Goal: Task Accomplishment & Management: Use online tool/utility

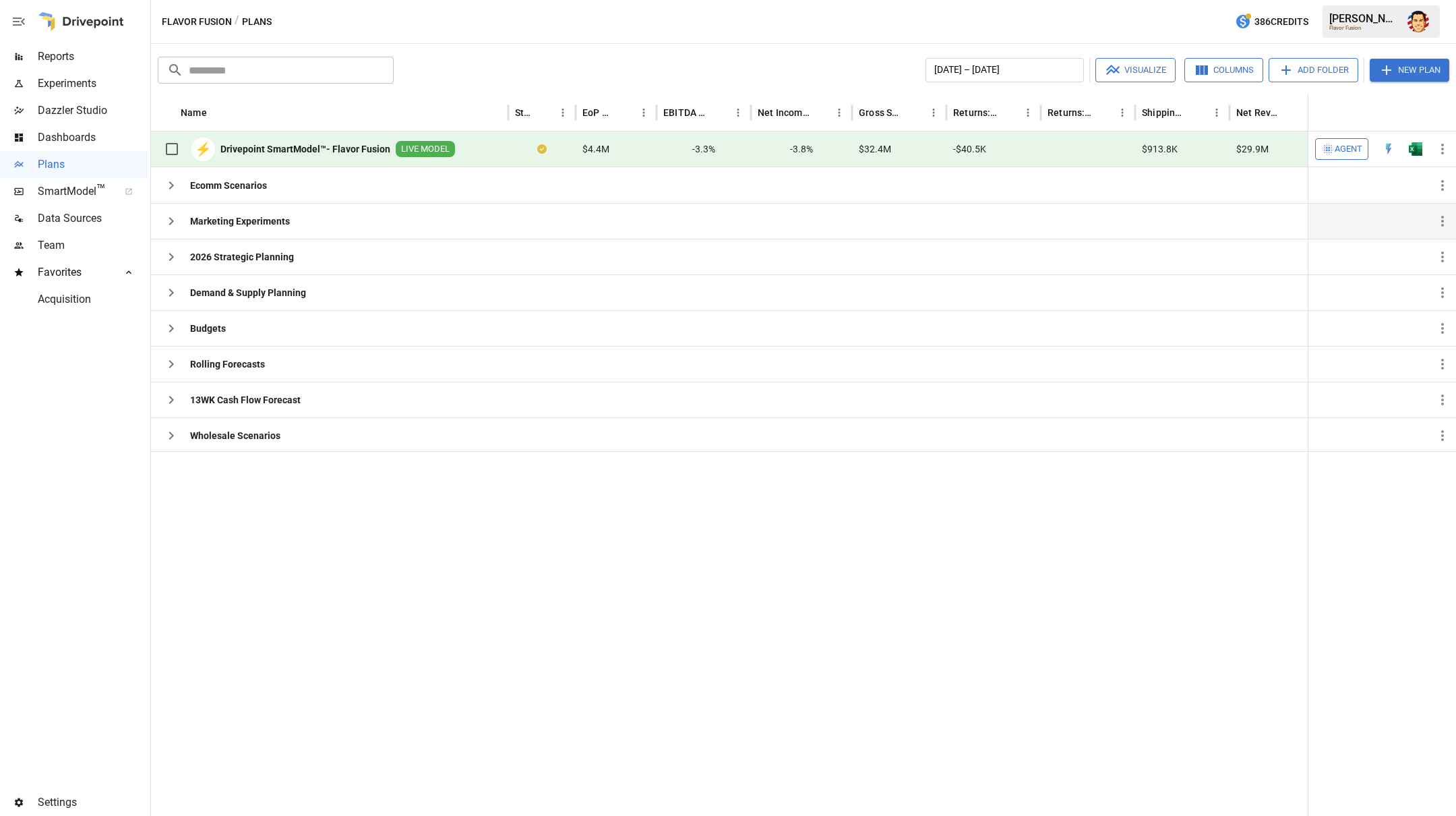
click at [174, 222] on icon "button" at bounding box center [171, 221] width 16 height 16
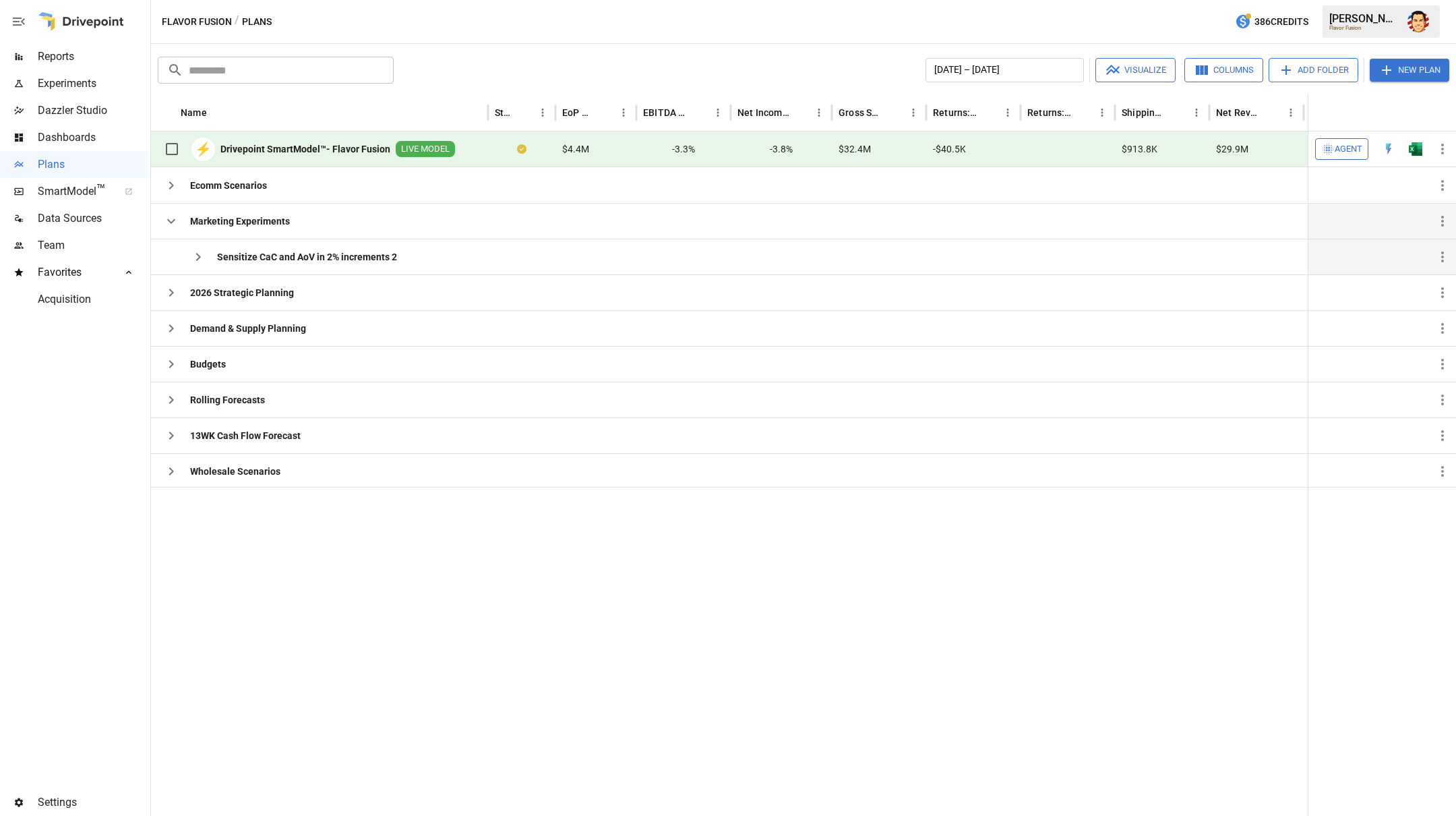
click at [202, 265] on button "button" at bounding box center [198, 256] width 27 height 27
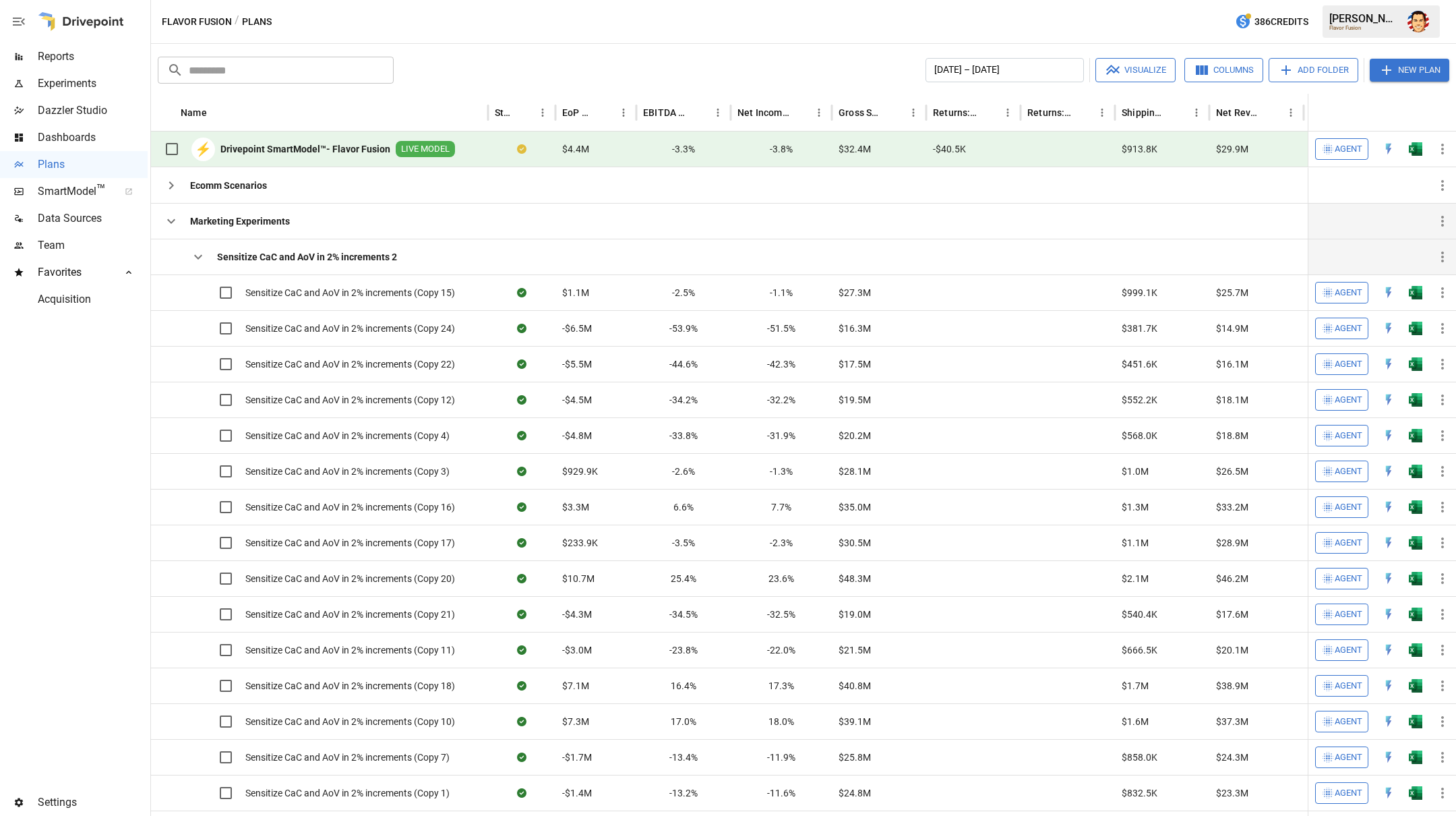
click at [195, 256] on icon "button" at bounding box center [197, 256] width 16 height 16
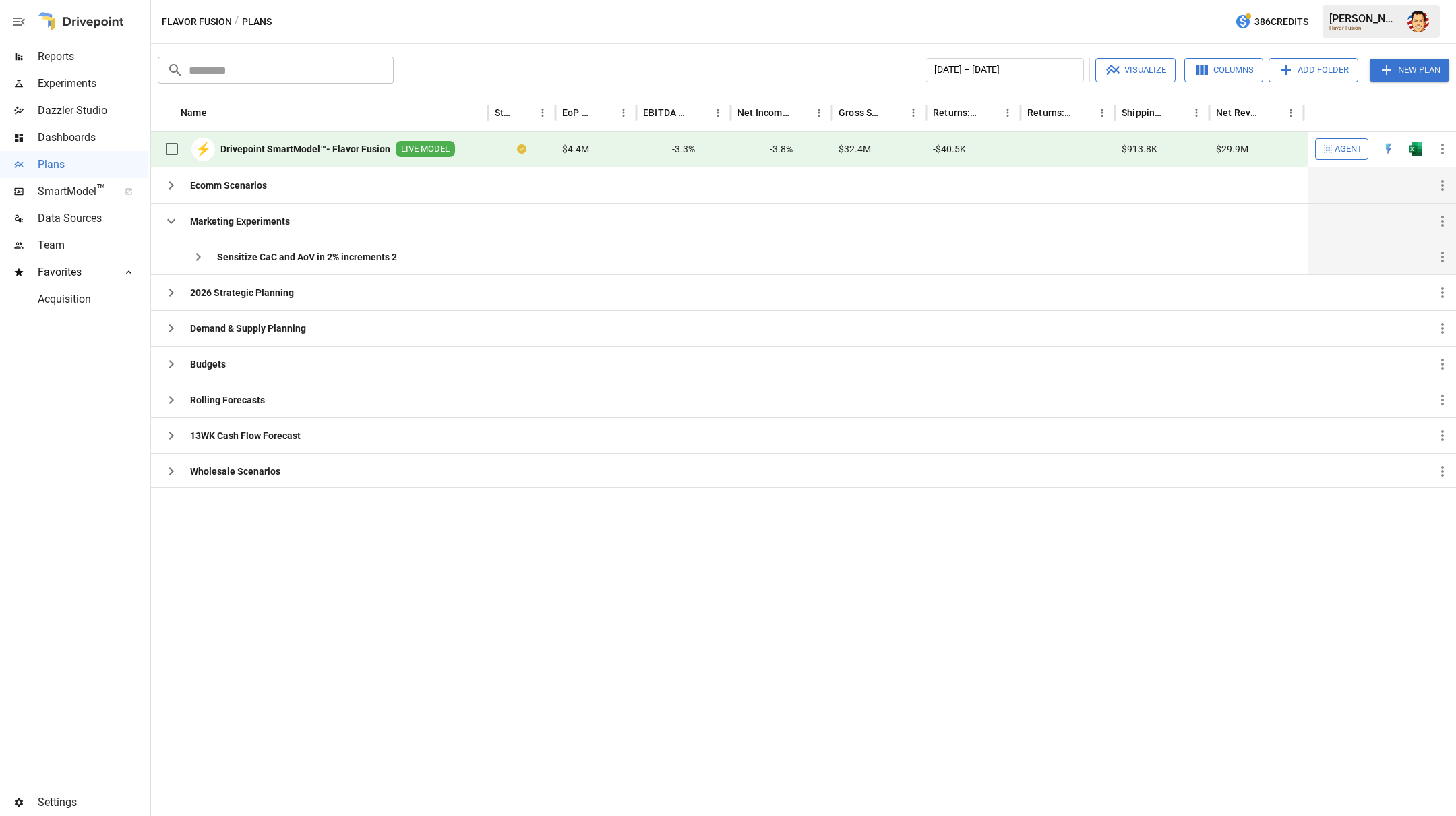
click at [168, 188] on icon "button" at bounding box center [171, 185] width 16 height 16
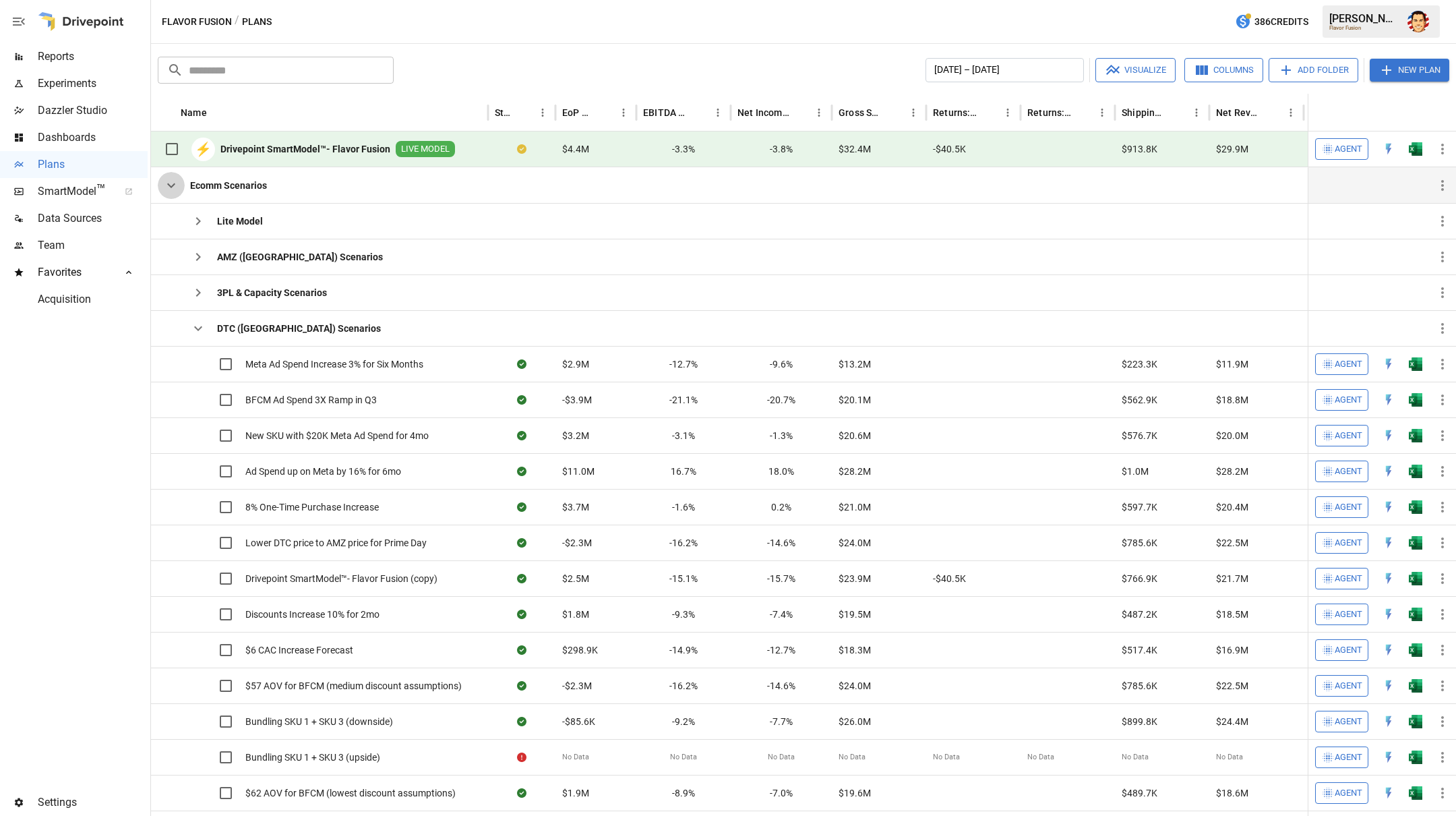
click at [173, 190] on icon "button" at bounding box center [171, 185] width 16 height 16
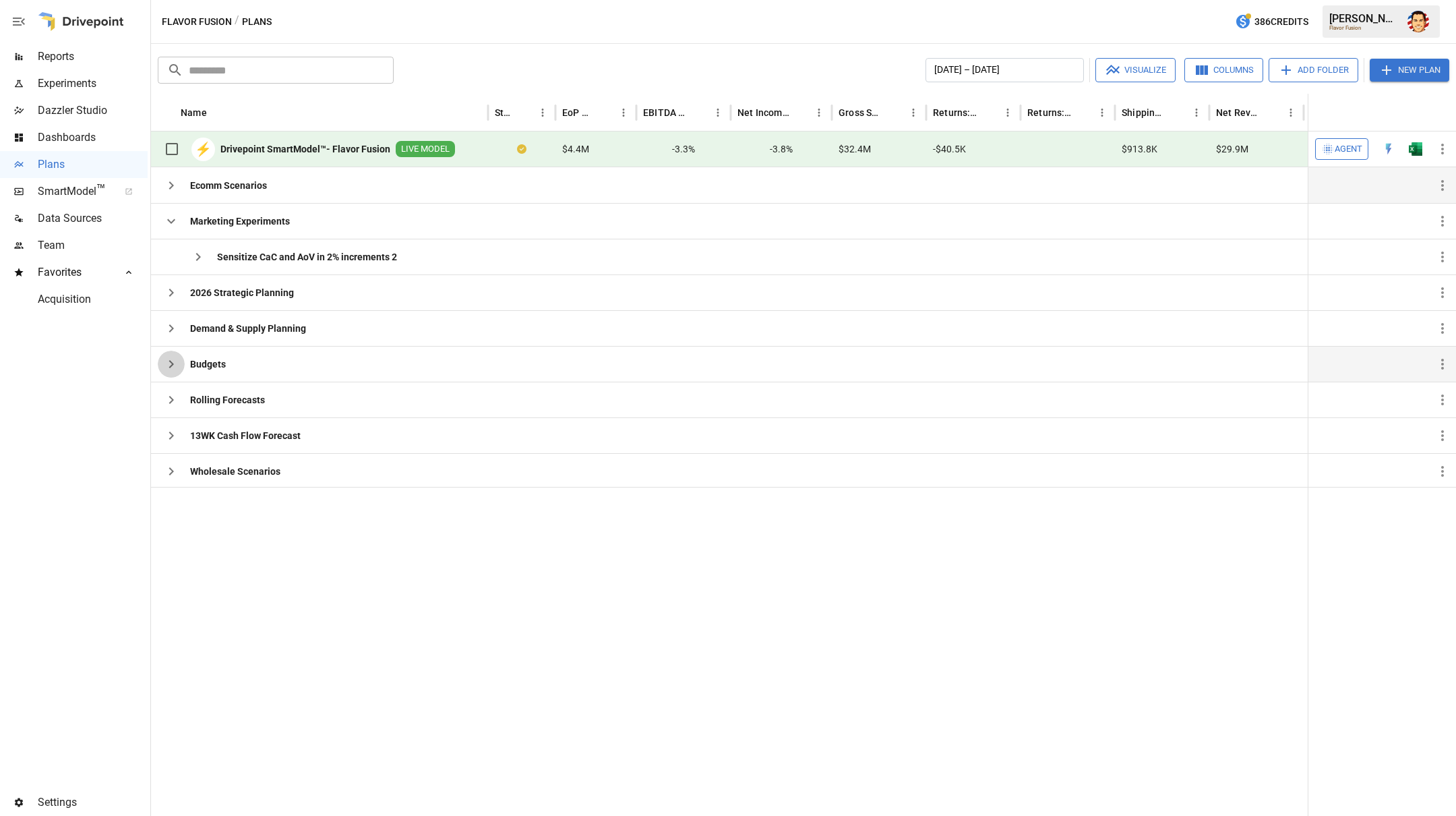
click at [178, 362] on icon "button" at bounding box center [171, 363] width 16 height 16
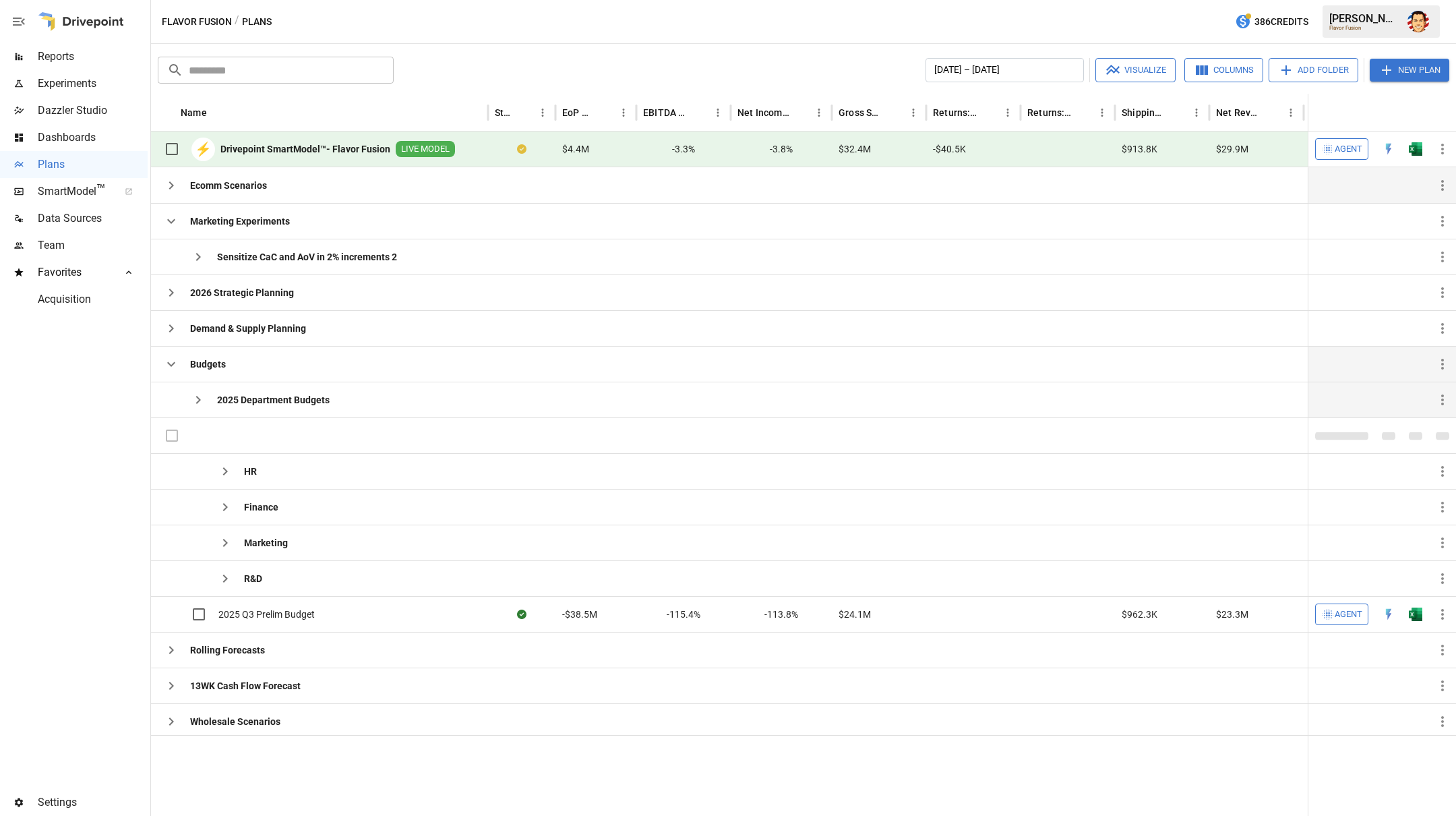
click at [207, 400] on button "button" at bounding box center [198, 399] width 27 height 27
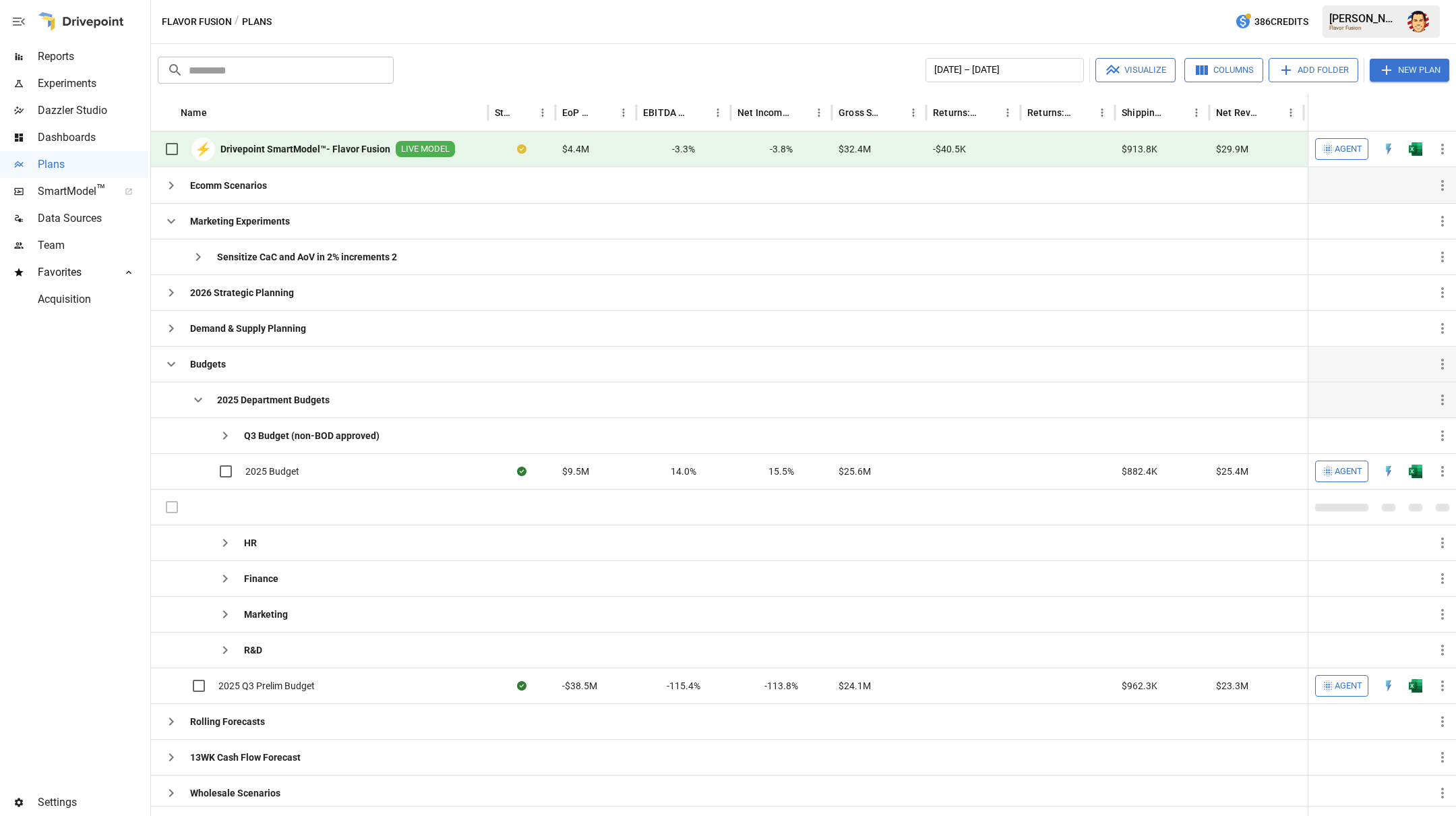
click at [200, 402] on icon "button" at bounding box center [197, 399] width 16 height 16
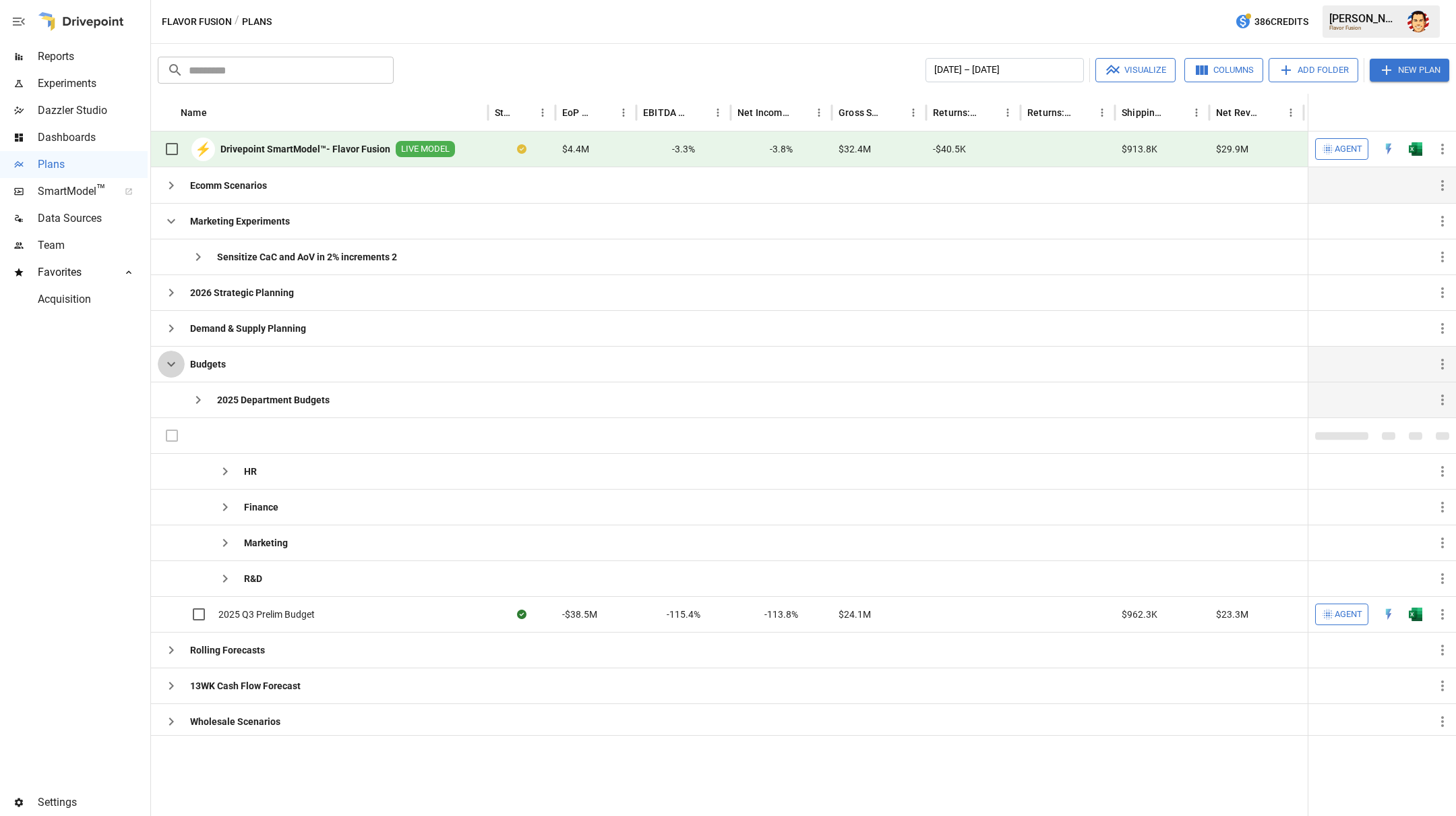
click at [176, 372] on button "button" at bounding box center [171, 363] width 27 height 27
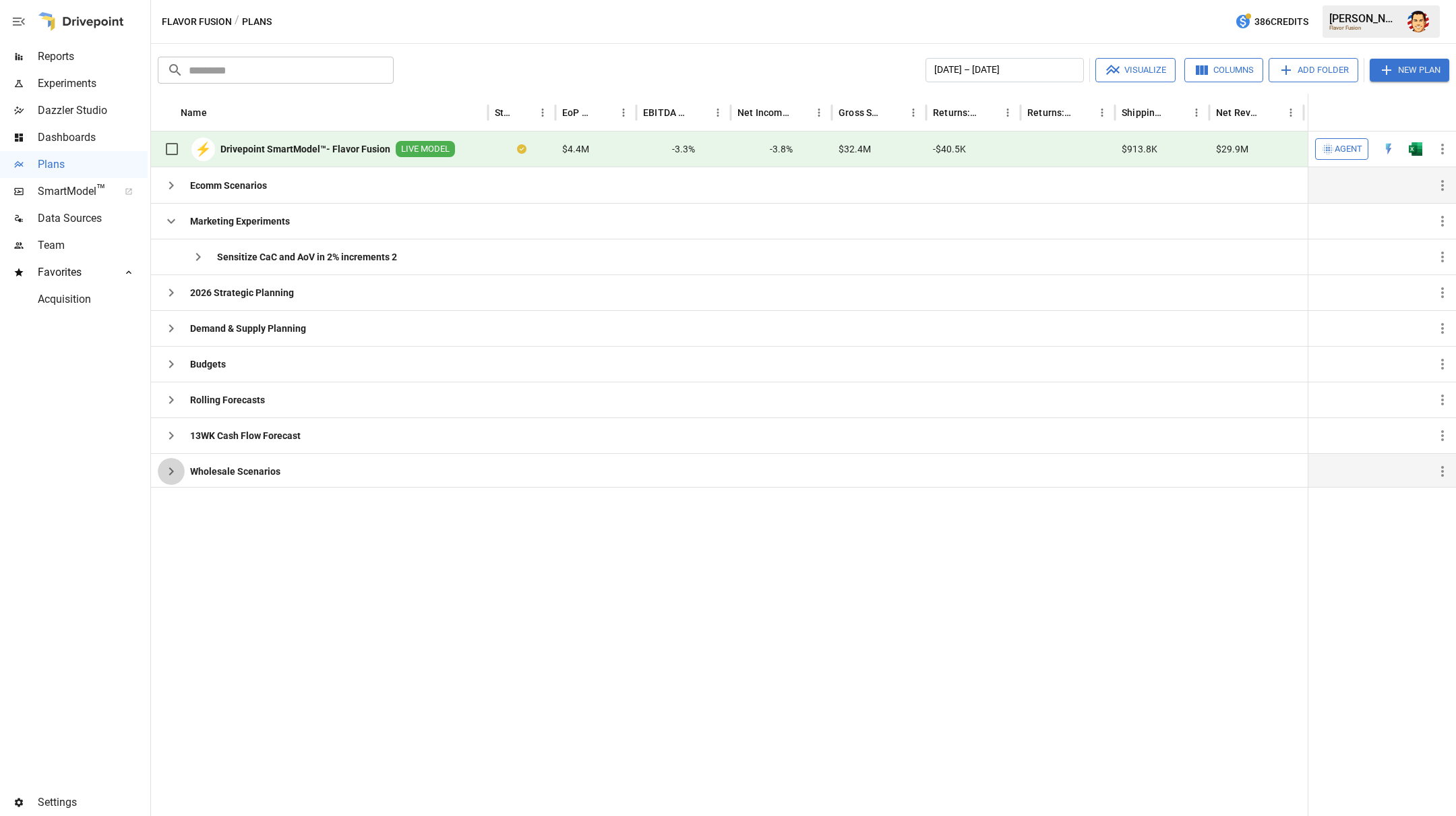
click at [166, 472] on icon "button" at bounding box center [171, 470] width 16 height 16
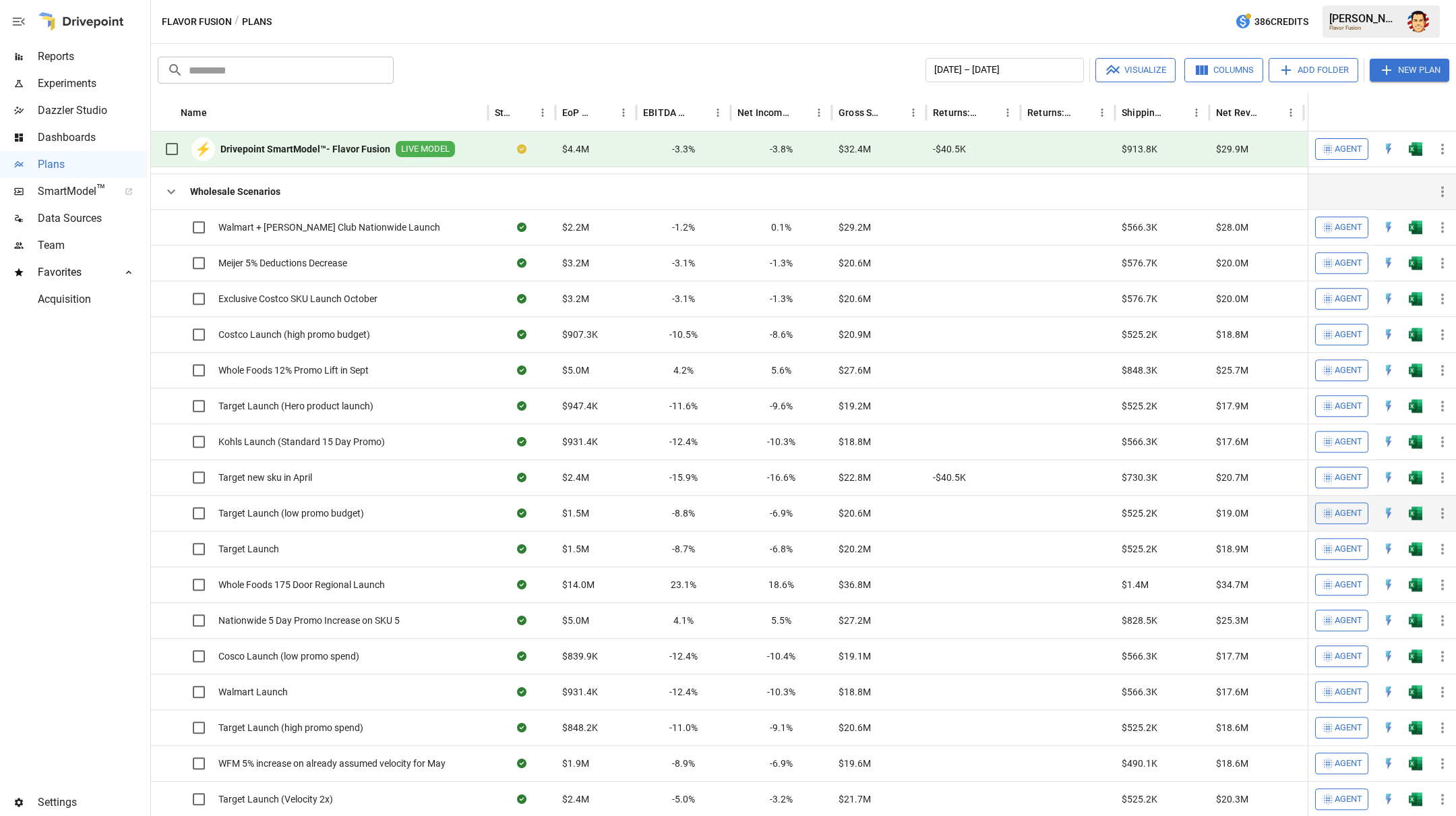
scroll to position [307, 0]
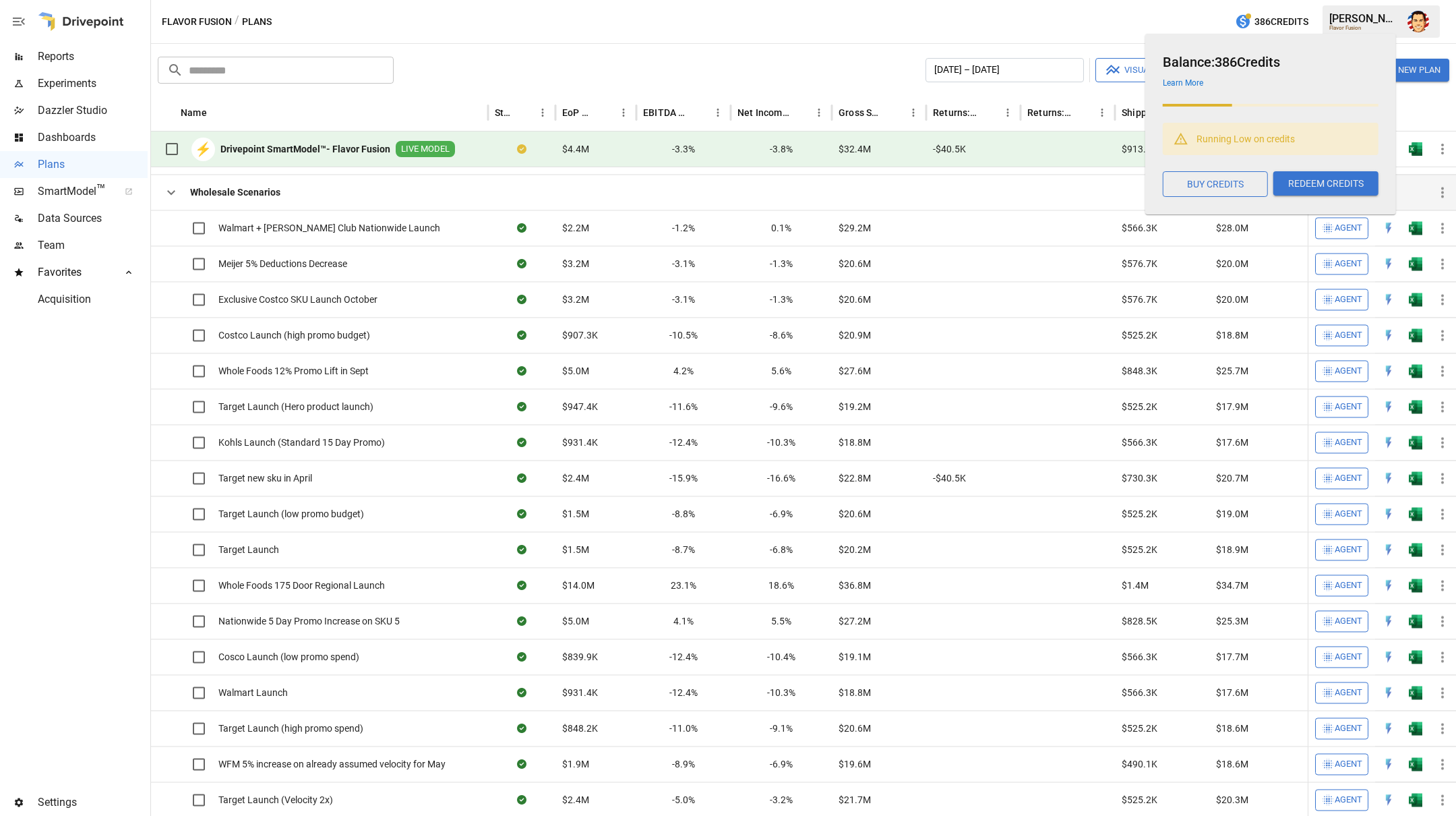
click at [1254, 23] on span "386 Credits" at bounding box center [1280, 22] width 54 height 17
click at [1123, 10] on div "Flavor Fusion / Plans 386 Credits [PERSON_NAME] Flavor Fusion" at bounding box center [804, 22] width 1305 height 43
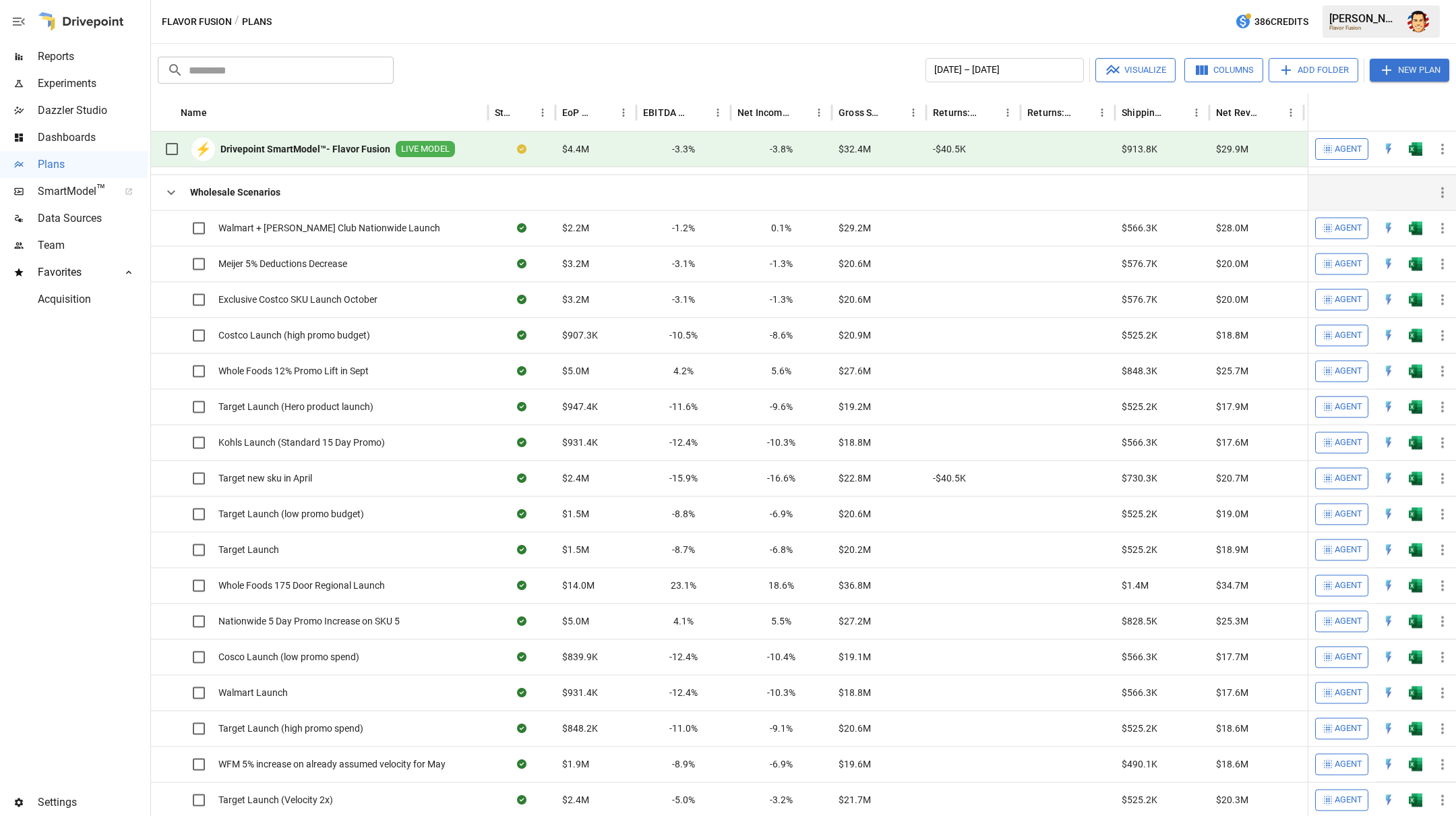
click at [1075, 20] on div "Flavor Fusion / Plans 386 Credits [PERSON_NAME] Flavor Fusion" at bounding box center [804, 22] width 1305 height 43
click at [1108, 72] on icon "button" at bounding box center [1112, 69] width 13 height 10
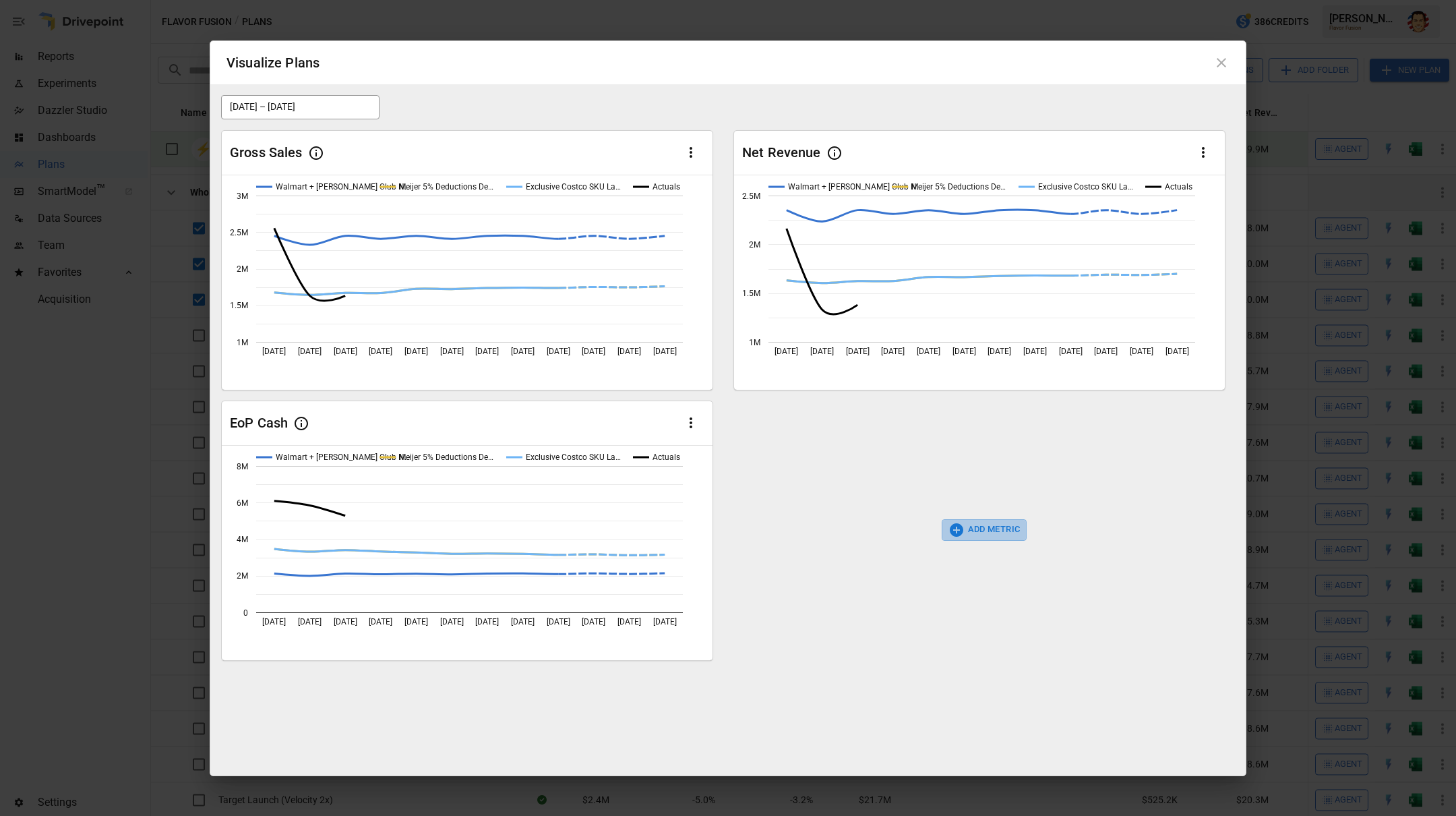
click at [984, 533] on button "ADD METRIC" at bounding box center [984, 530] width 85 height 22
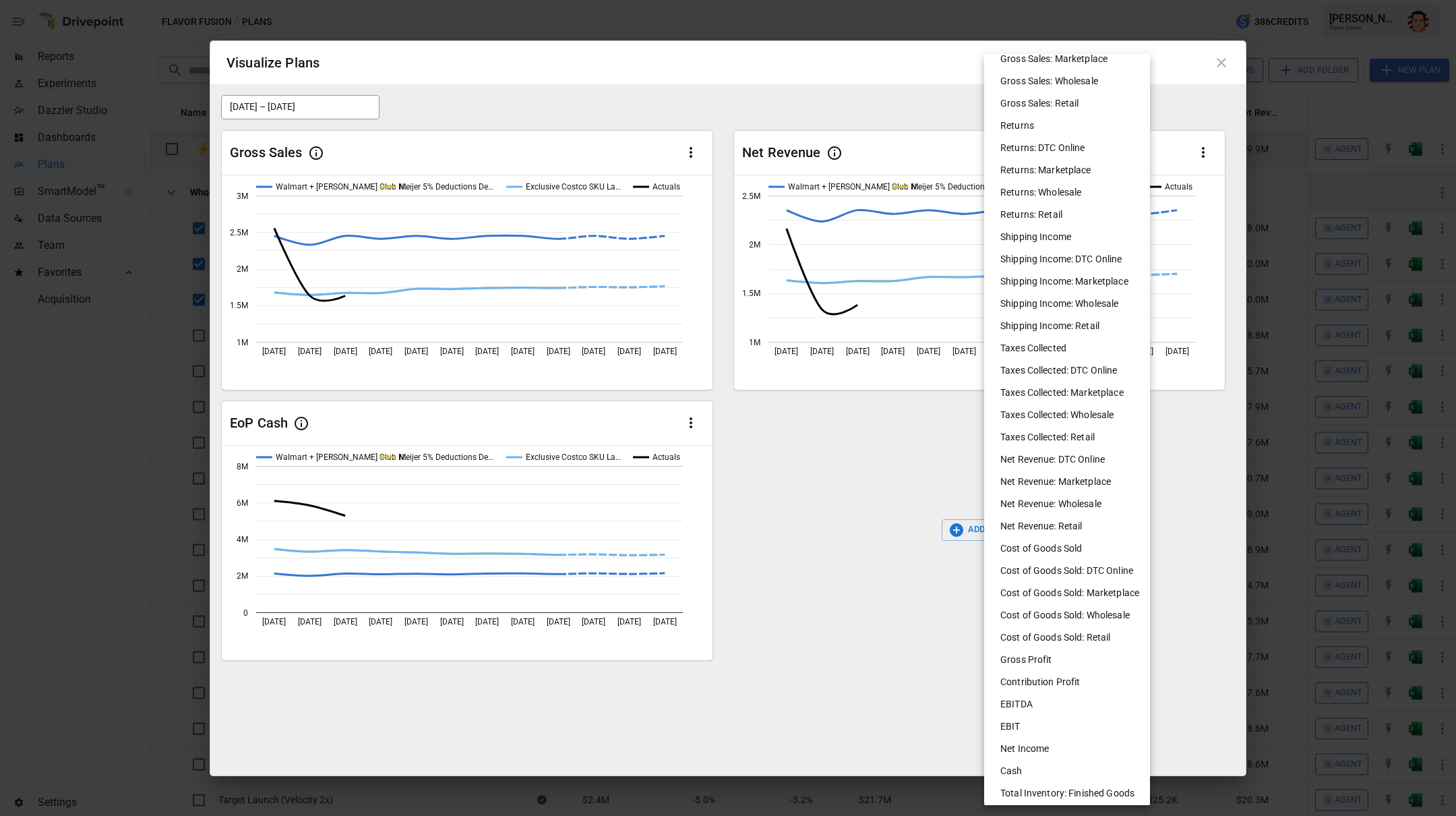
click at [1057, 701] on li "EBITDA" at bounding box center [1072, 704] width 166 height 23
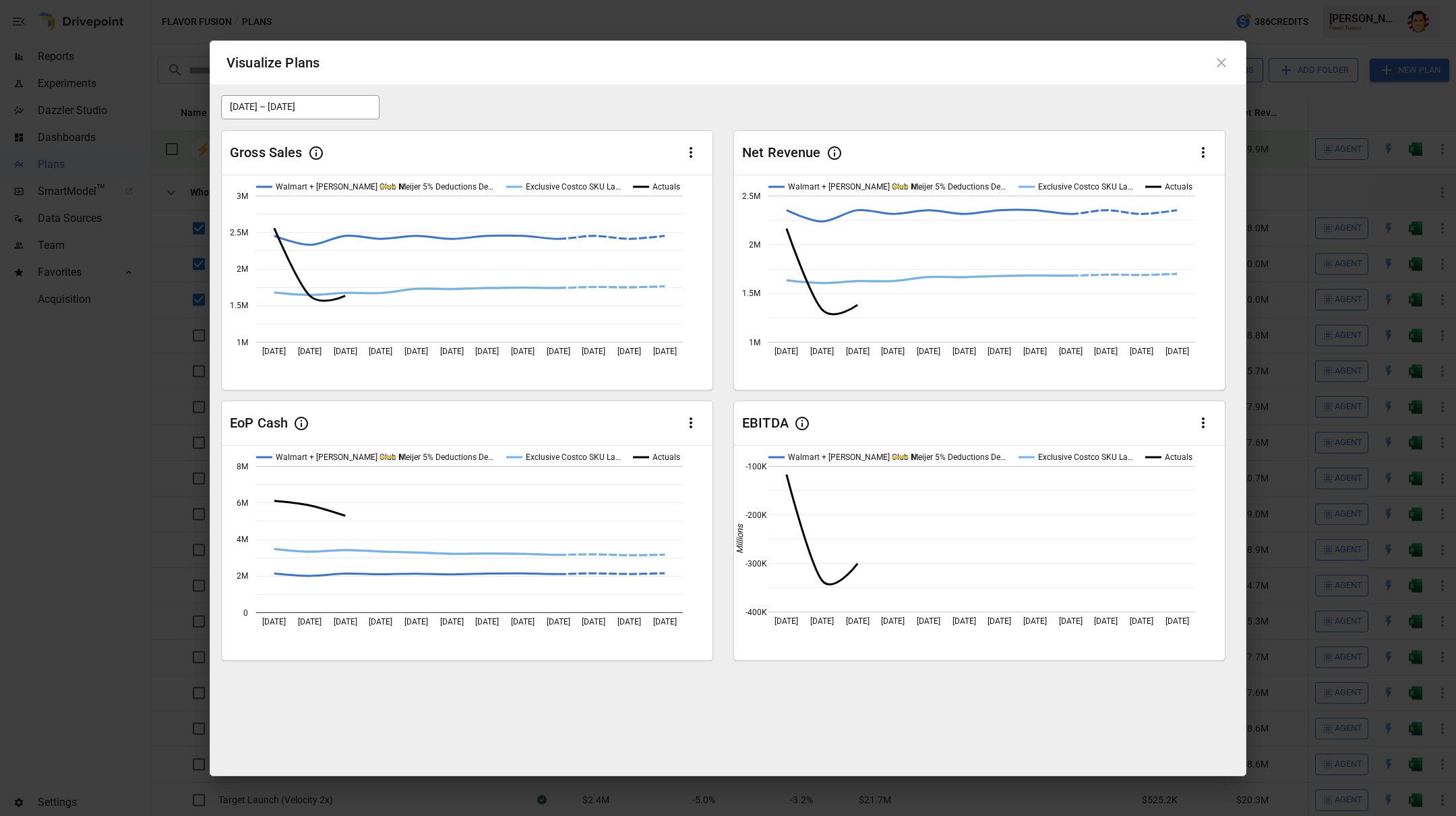
click at [1033, 401] on div "EBITDA" at bounding box center [979, 423] width 491 height 44
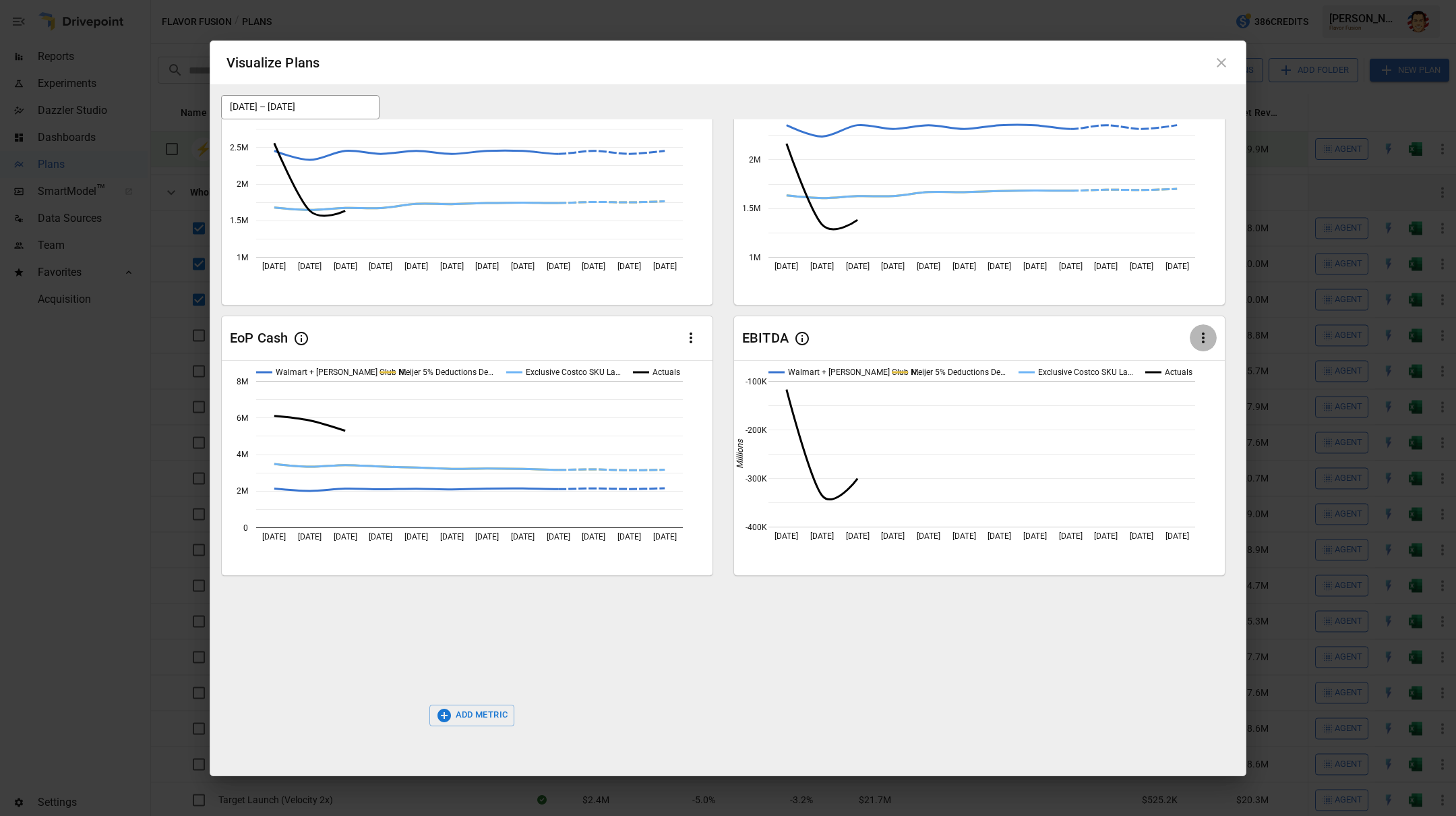
click at [1197, 337] on icon "button" at bounding box center [1203, 337] width 16 height 16
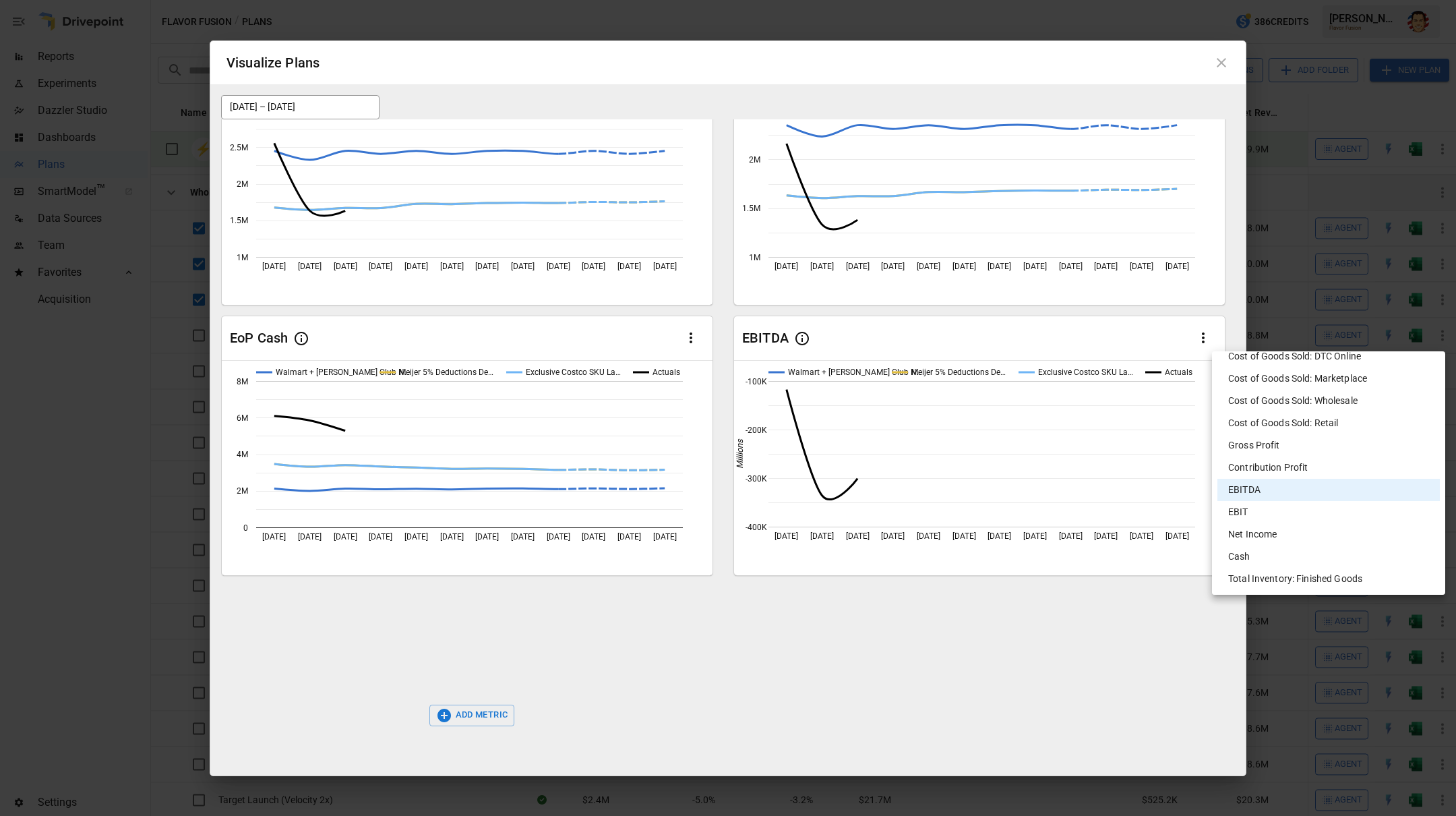
click at [1296, 532] on li "Net Income" at bounding box center [1328, 534] width 222 height 23
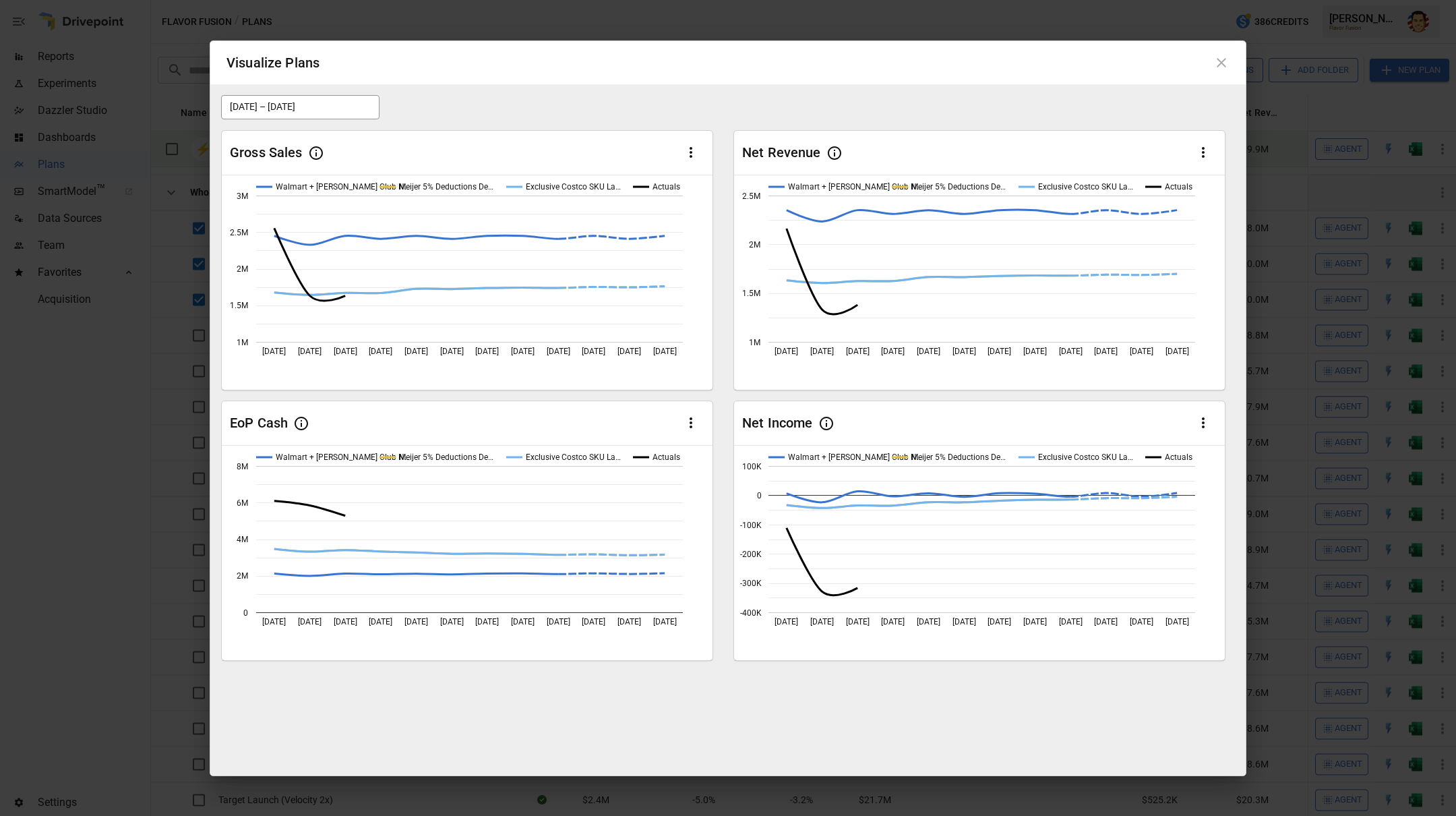
click at [924, 70] on div at bounding box center [766, 62] width 894 height 22
click at [1215, 66] on icon at bounding box center [1220, 62] width 16 height 16
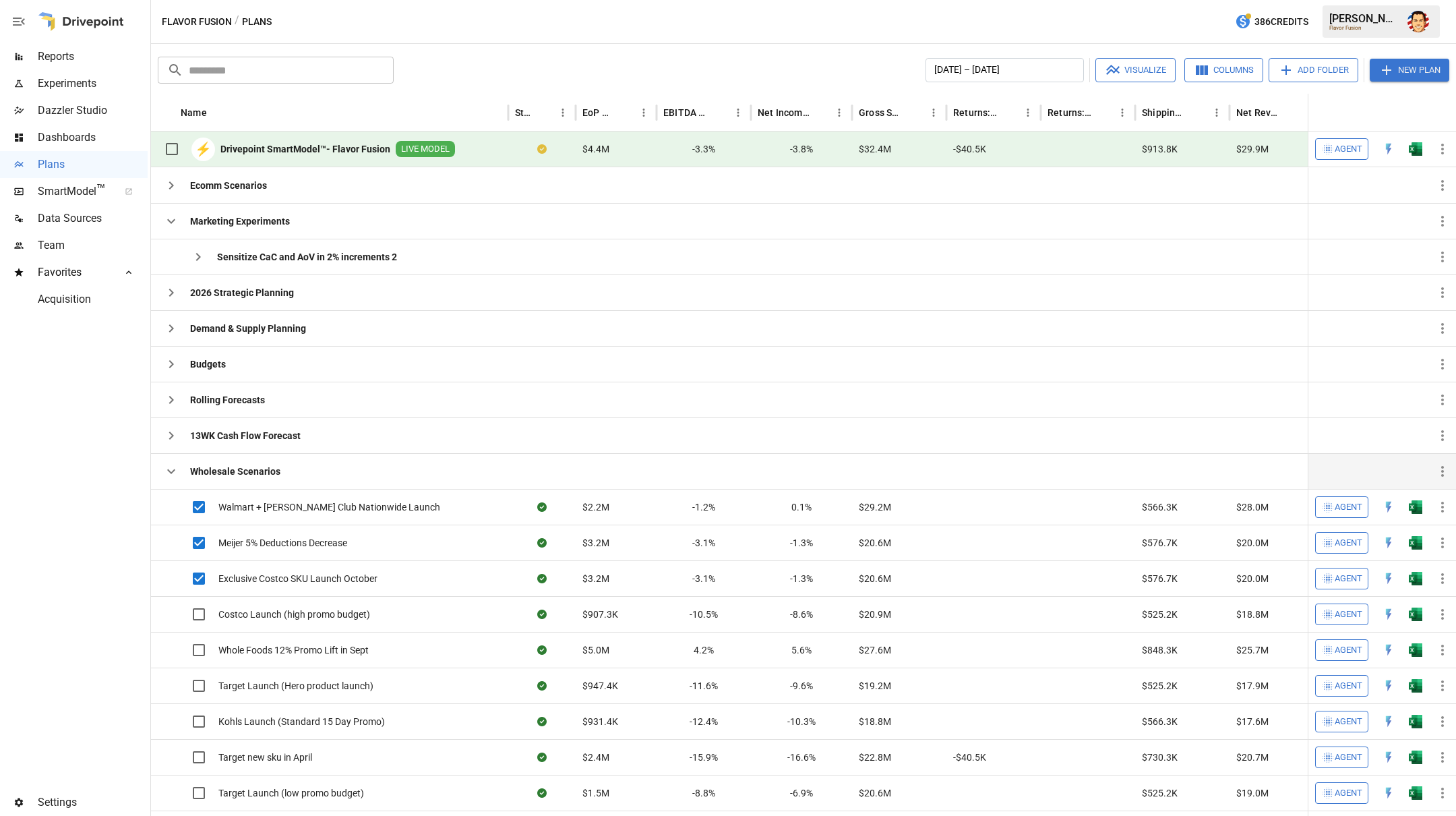
click at [171, 473] on icon "button" at bounding box center [171, 470] width 16 height 16
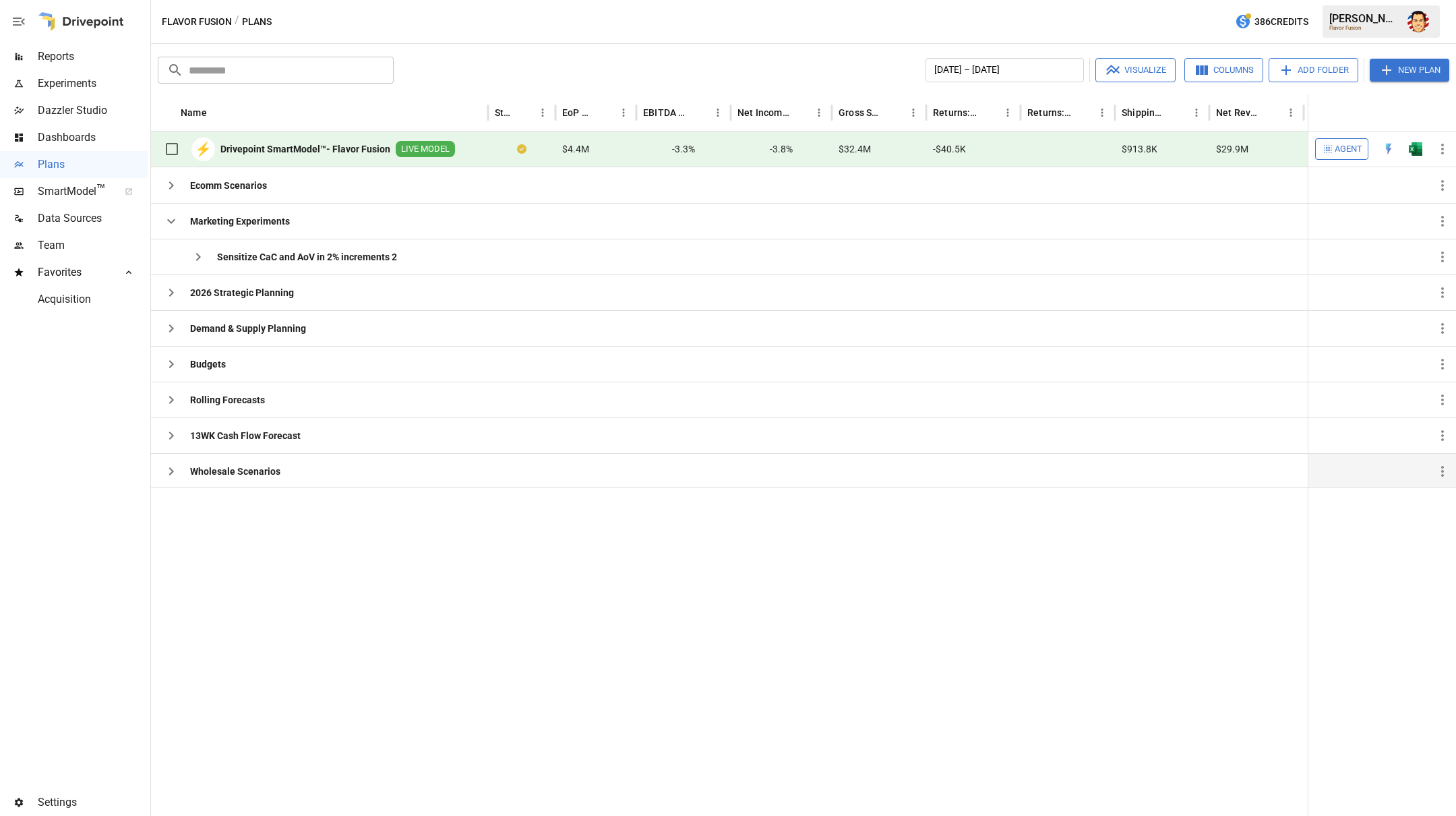
click at [520, 31] on div "Flavor Fusion / Plans 386 Credits [PERSON_NAME] Flavor Fusion" at bounding box center [804, 22] width 1305 height 43
drag, startPoint x: 699, startPoint y: 611, endPoint x: 709, endPoint y: 608, distance: 10.4
click at [699, 611] on div at bounding box center [811, 651] width 1321 height 330
drag, startPoint x: 1208, startPoint y: 45, endPoint x: 1209, endPoint y: 56, distance: 11.0
click at [1208, 47] on div "​ ​ [DATE] – [DATE] Visualize Columns Add Folder New Plan Name Status EoP Cash …" at bounding box center [804, 430] width 1305 height 772
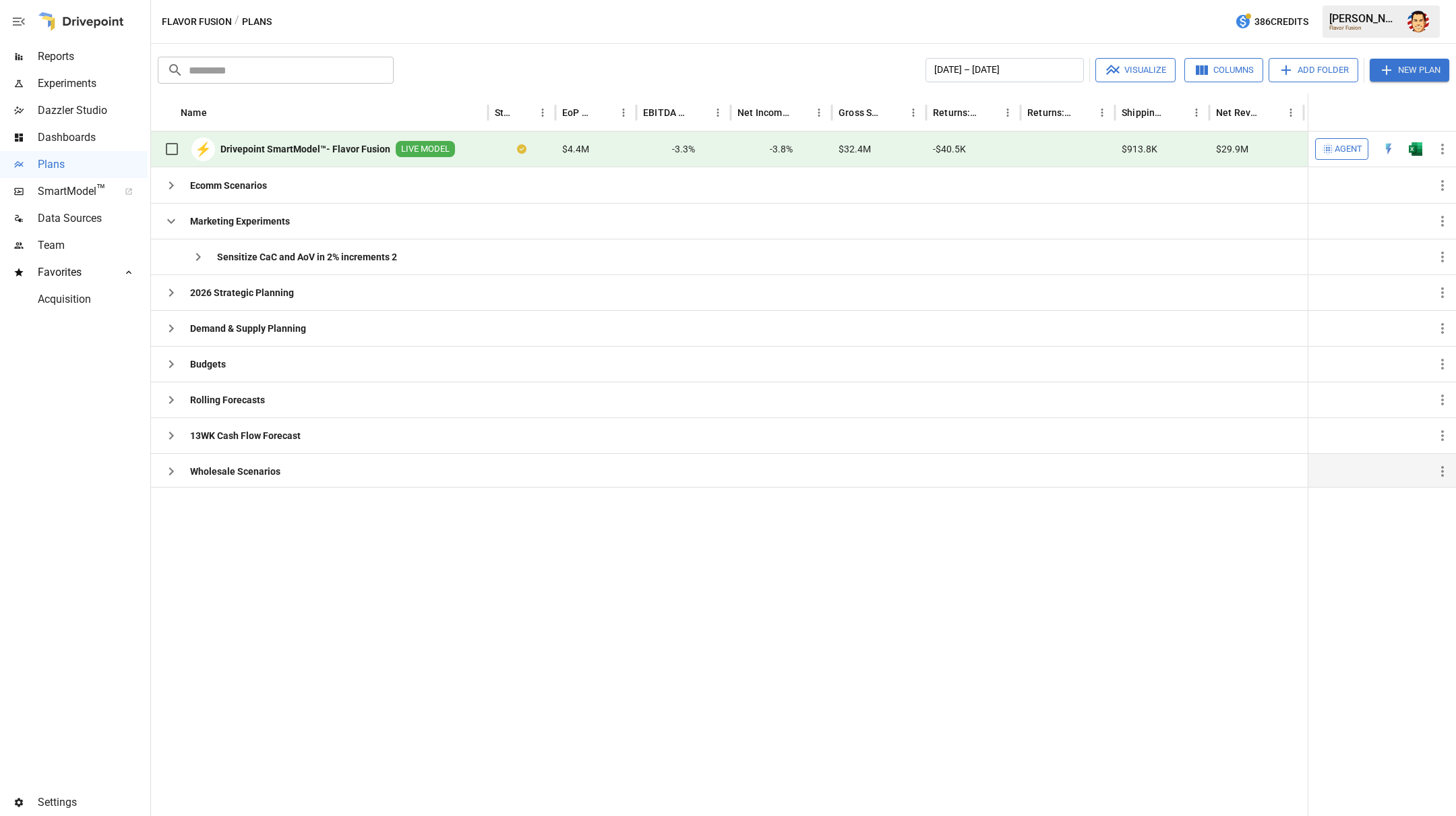
click at [1206, 61] on button "Columns" at bounding box center [1224, 70] width 79 height 24
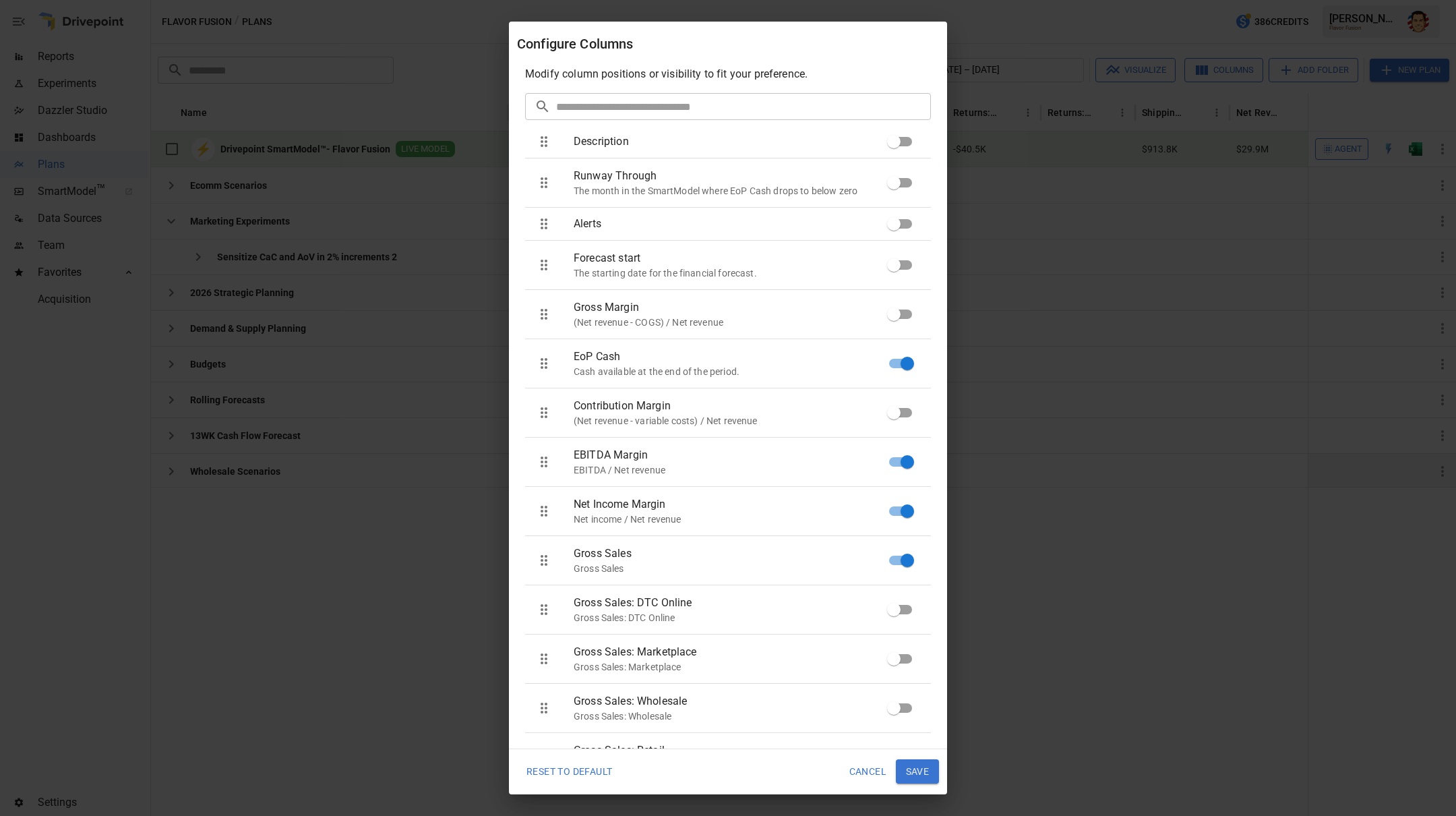
click at [1206, 61] on div "Configure Columns Modify column positions or visibility to fit your preference.…" at bounding box center [728, 408] width 1456 height 816
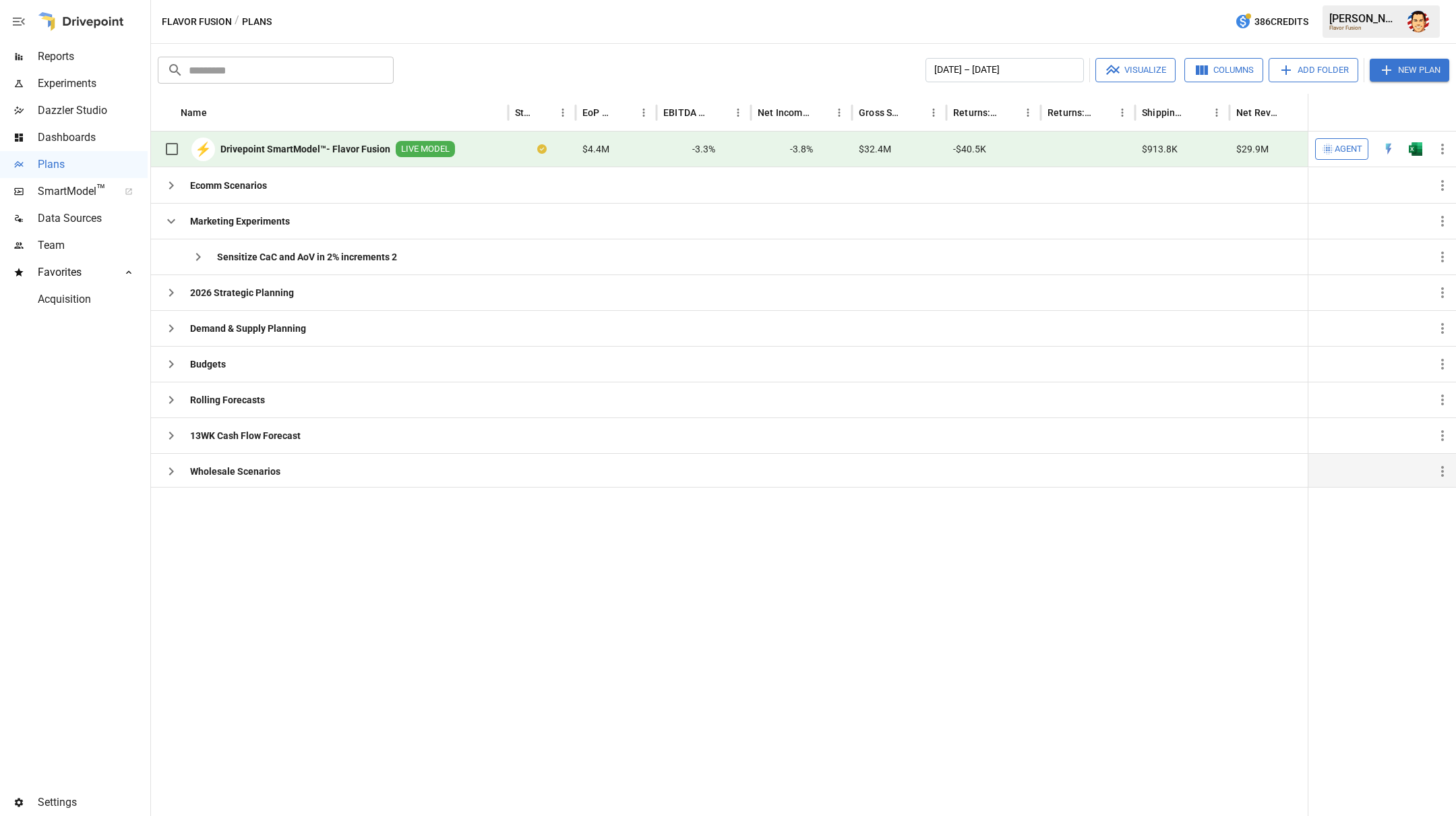
click at [1244, 69] on button "Columns" at bounding box center [1224, 70] width 79 height 24
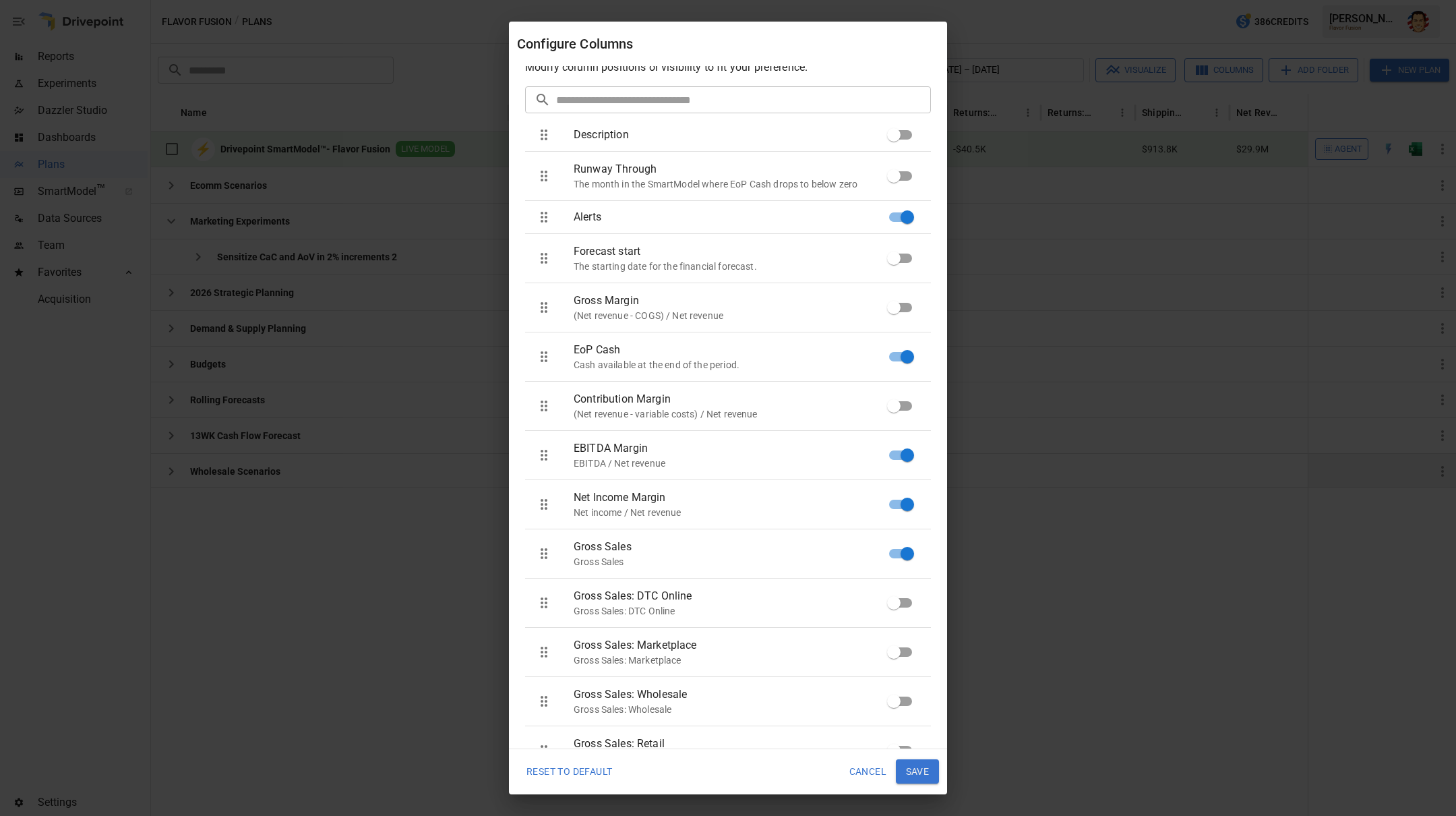
click at [922, 767] on button "Save" at bounding box center [917, 772] width 43 height 24
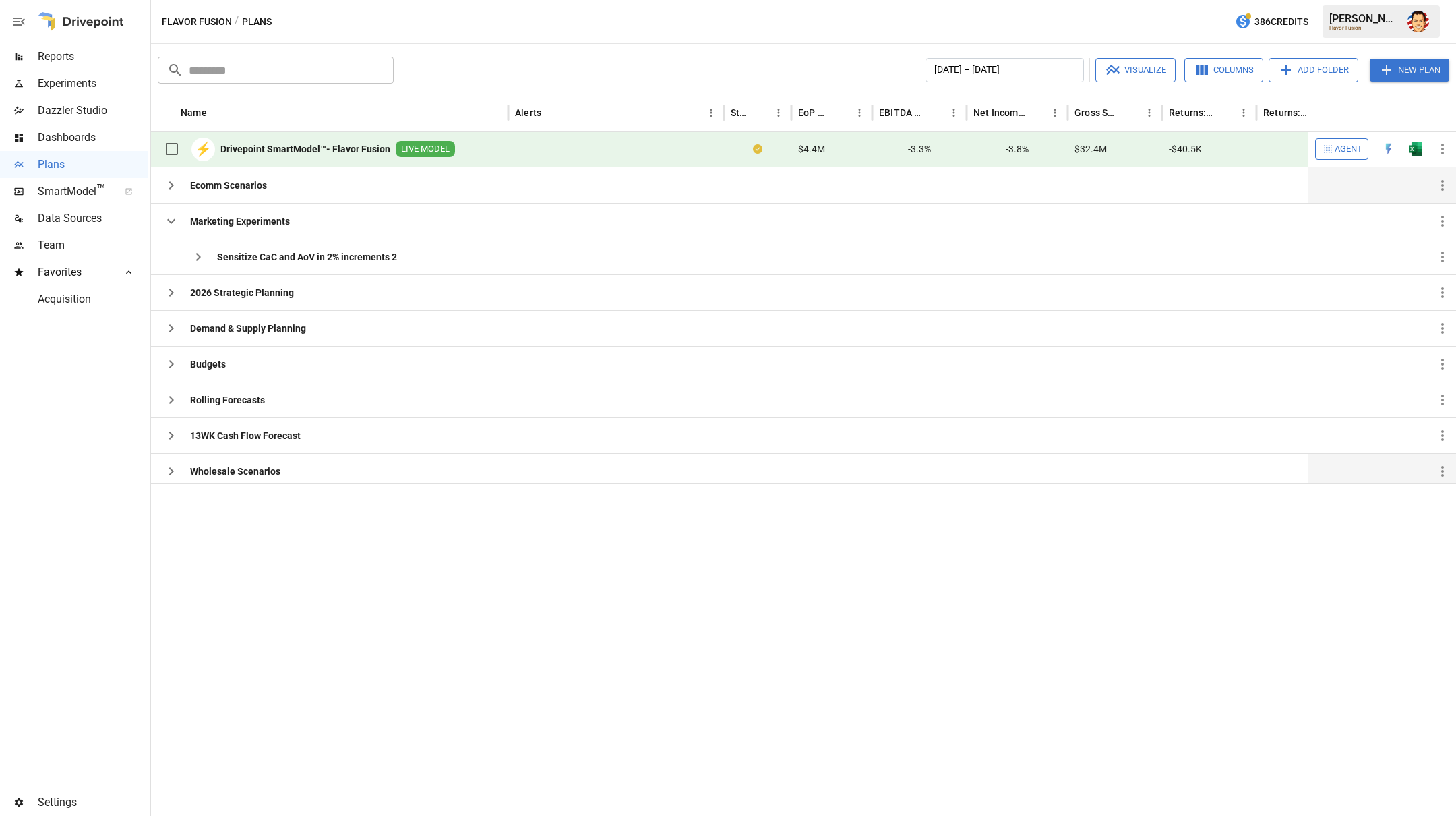
click at [170, 186] on icon "button" at bounding box center [171, 185] width 16 height 16
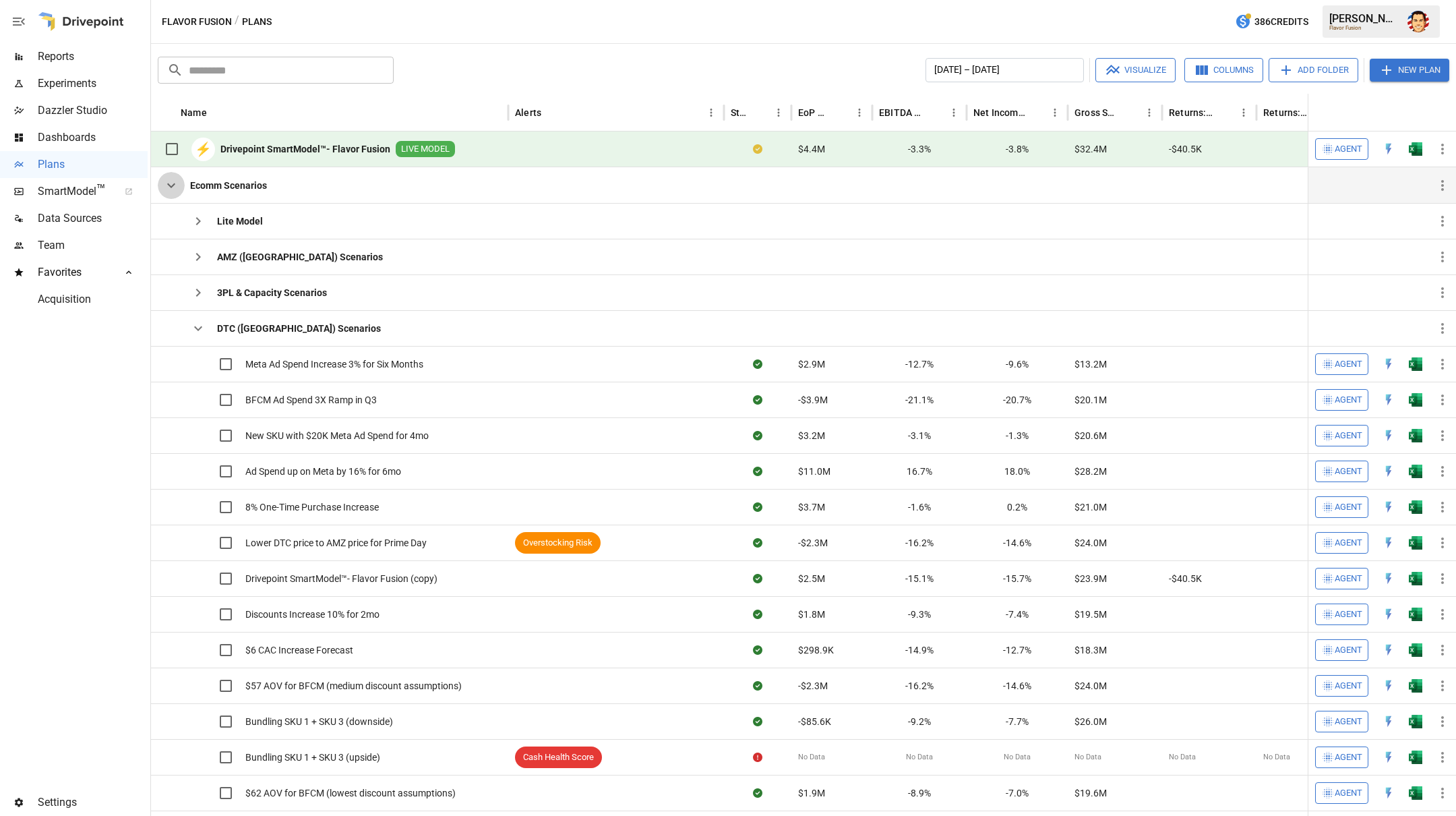
click at [174, 186] on icon "button" at bounding box center [171, 185] width 16 height 16
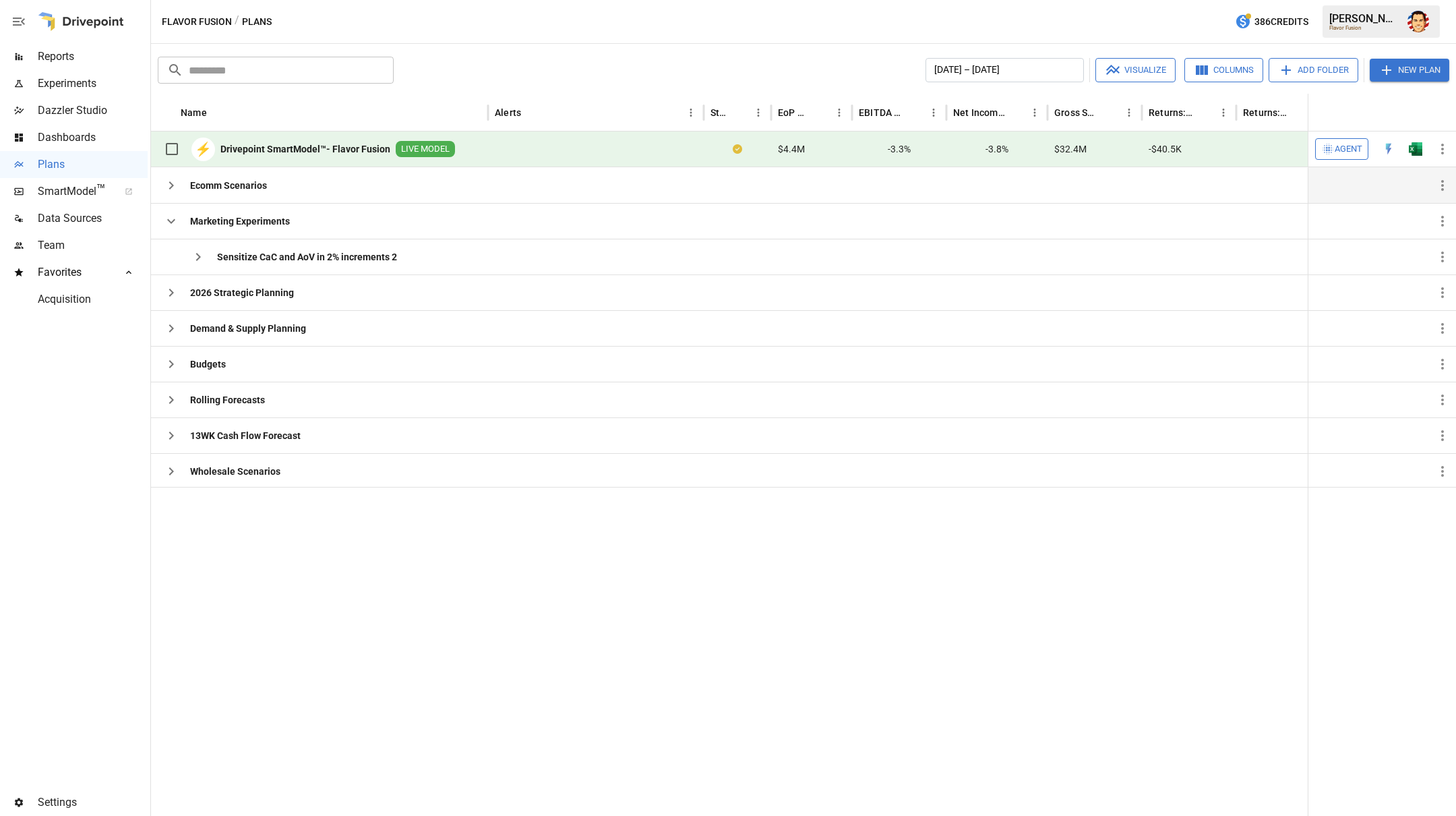
click at [174, 184] on icon "button" at bounding box center [171, 185] width 16 height 16
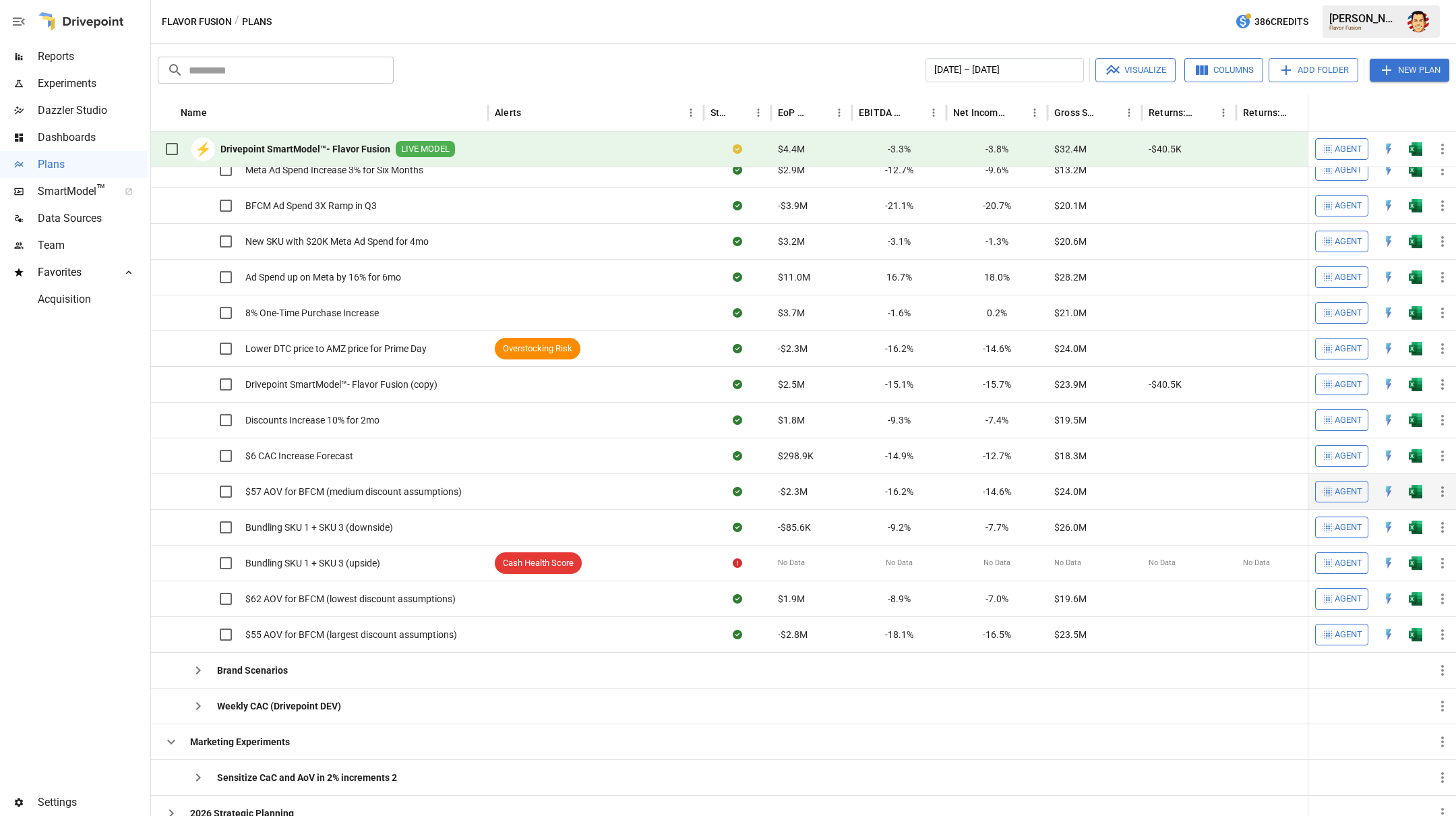
scroll to position [105, 0]
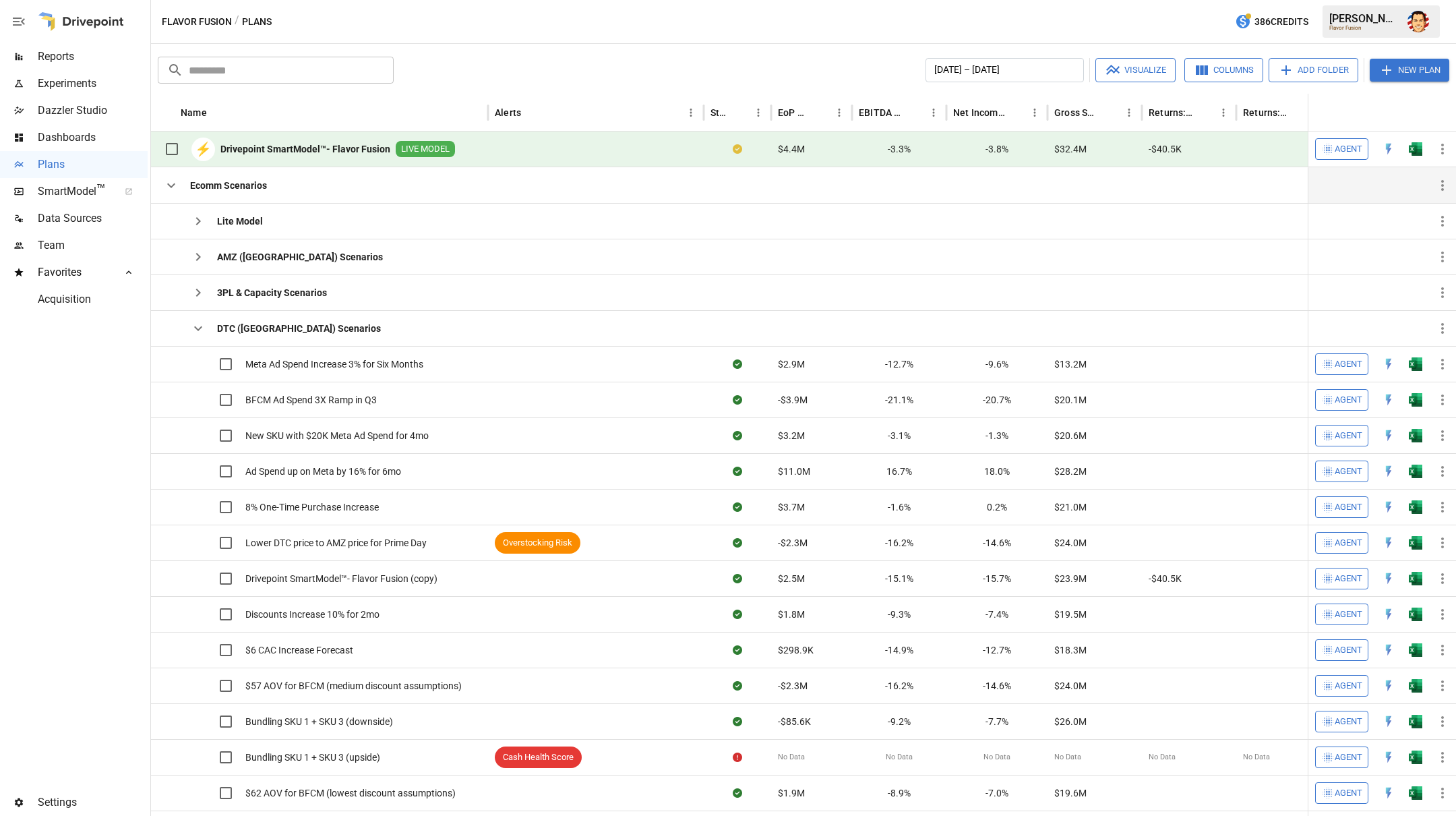
click at [766, 23] on div "Flavor Fusion / Plans 386 Credits [PERSON_NAME] Flavor Fusion" at bounding box center [804, 22] width 1305 height 43
click at [758, 21] on div "Flavor Fusion / Plans 386 Credits [PERSON_NAME] Flavor Fusion" at bounding box center [804, 22] width 1305 height 43
drag, startPoint x: 86, startPoint y: 162, endPoint x: 94, endPoint y: 159, distance: 8.5
click at [87, 162] on span "Plans" at bounding box center [92, 164] width 110 height 16
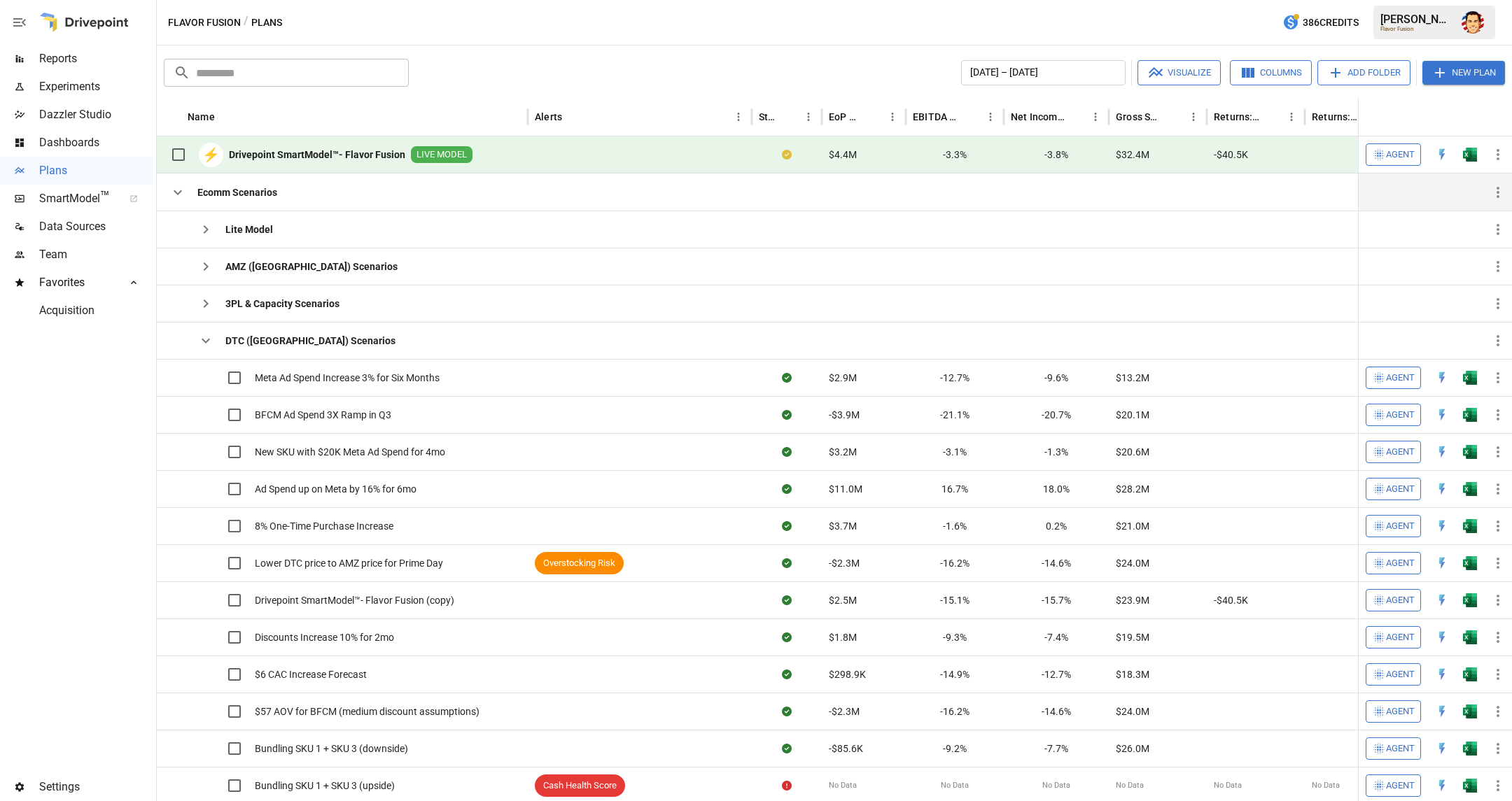
drag, startPoint x: 553, startPoint y: 23, endPoint x: 500, endPoint y: 6, distance: 55.7
click at [552, 23] on div "Flavor Fusion / Plans 386 Credits [PERSON_NAME] Flavor Fusion" at bounding box center [834, 22] width 1355 height 45
click at [182, 197] on icon "button" at bounding box center [177, 192] width 17 height 17
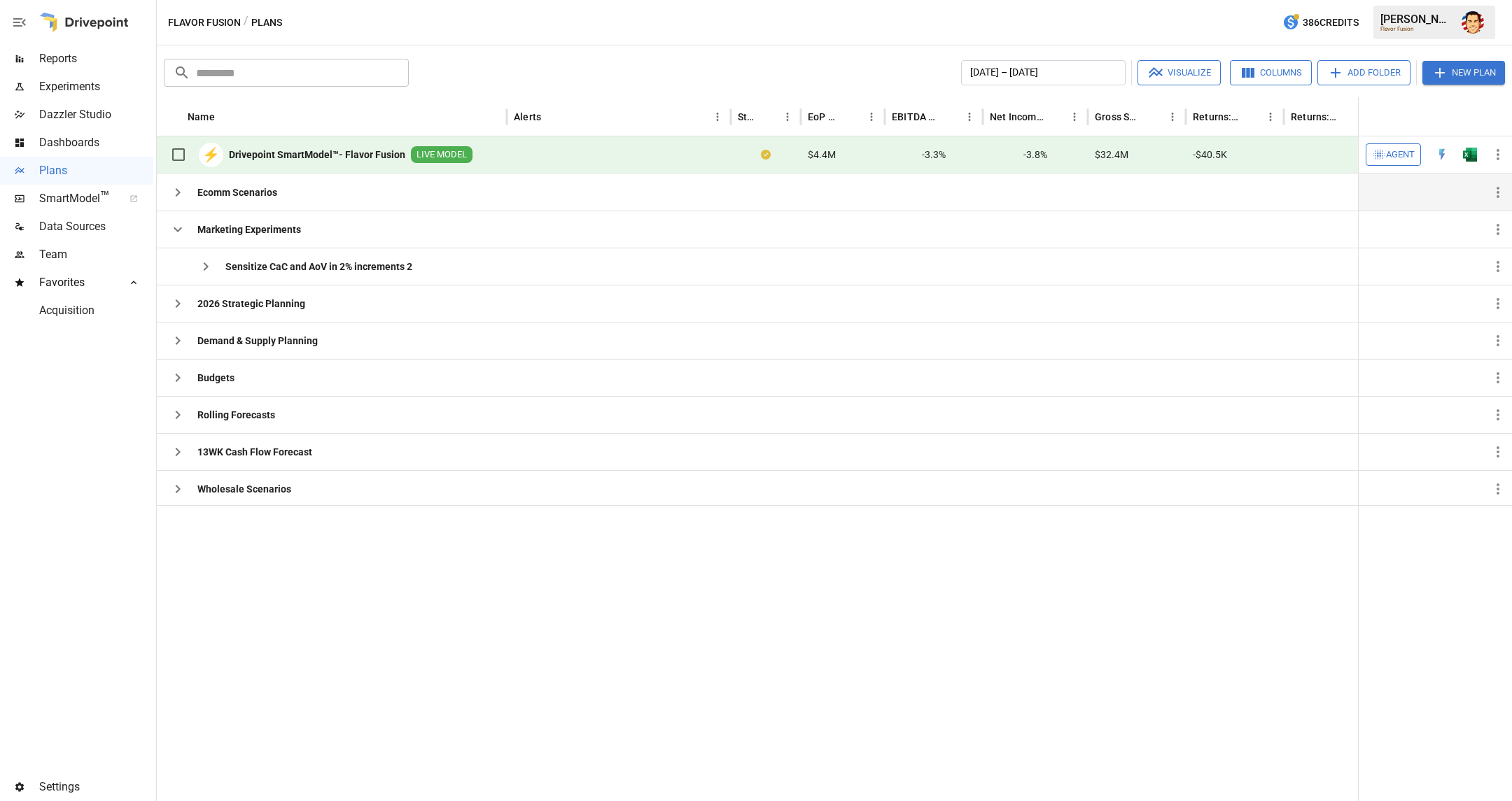
click at [681, 35] on div "Flavor Fusion / Plans 386 Credits [PERSON_NAME] Flavor Fusion" at bounding box center [834, 22] width 1355 height 45
drag, startPoint x: 785, startPoint y: 40, endPoint x: 754, endPoint y: 63, distance: 38.6
click at [785, 41] on div "Flavor Fusion / Plans 386 Credits [PERSON_NAME] Flavor Fusion" at bounding box center [834, 22] width 1355 height 45
click at [175, 187] on icon "button" at bounding box center [177, 192] width 17 height 17
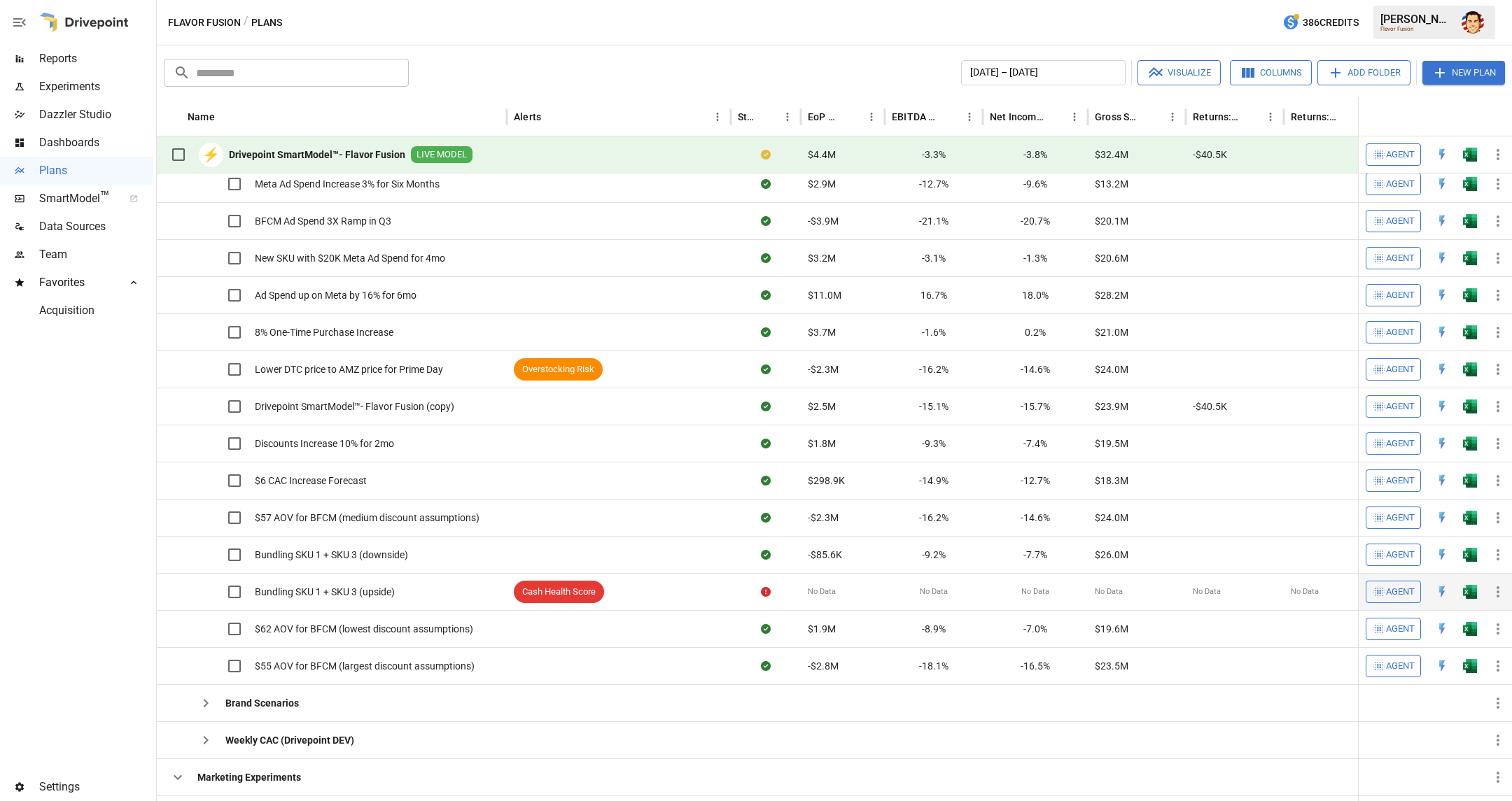
scroll to position [240, 0]
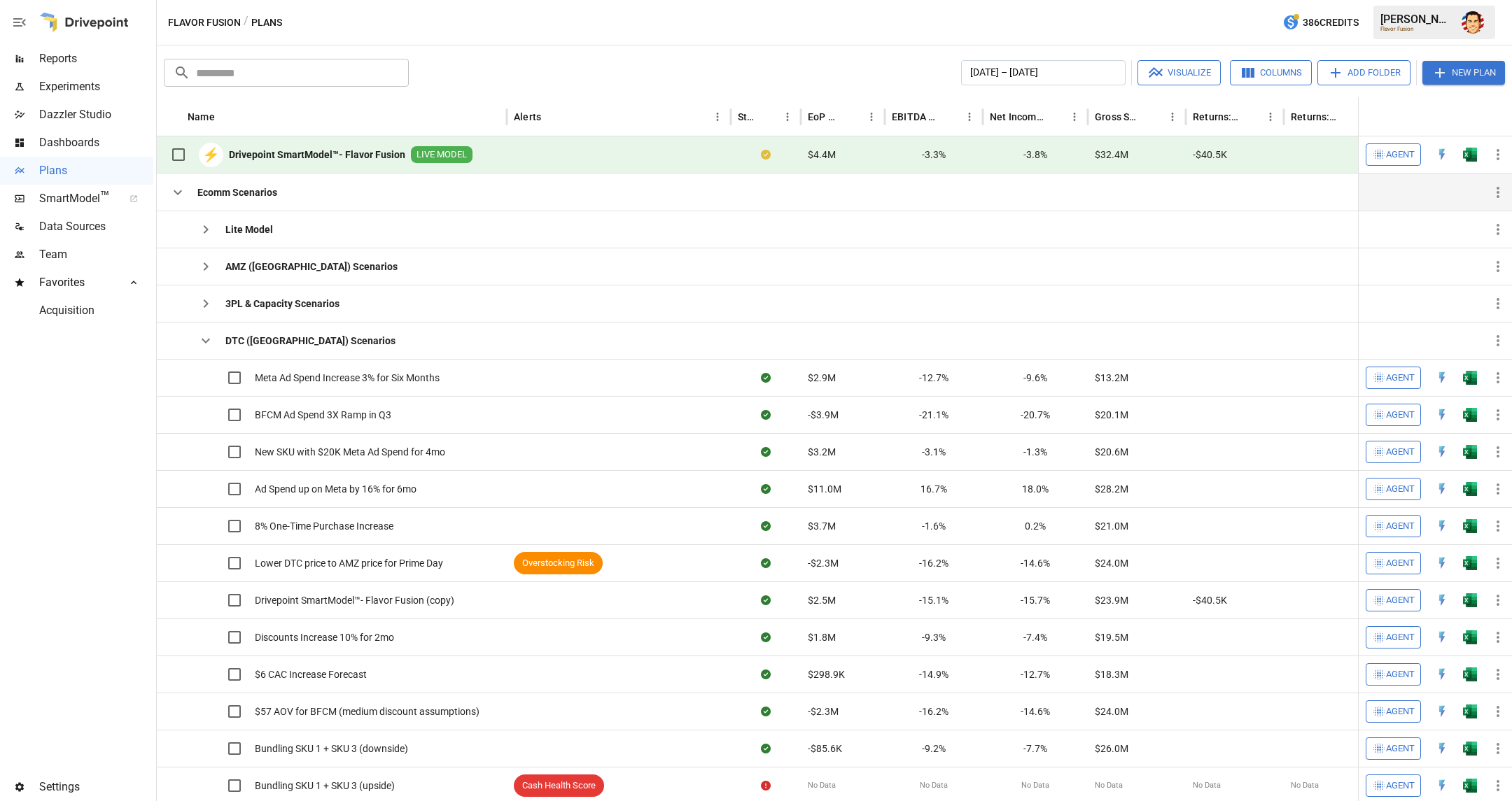
drag, startPoint x: 716, startPoint y: 55, endPoint x: 719, endPoint y: 44, distance: 11.4
click at [717, 47] on div "​ ​ [DATE] – [DATE] Visualize Columns Add Folder New Plan Name Alerts Status Eo…" at bounding box center [834, 423] width 1355 height 755
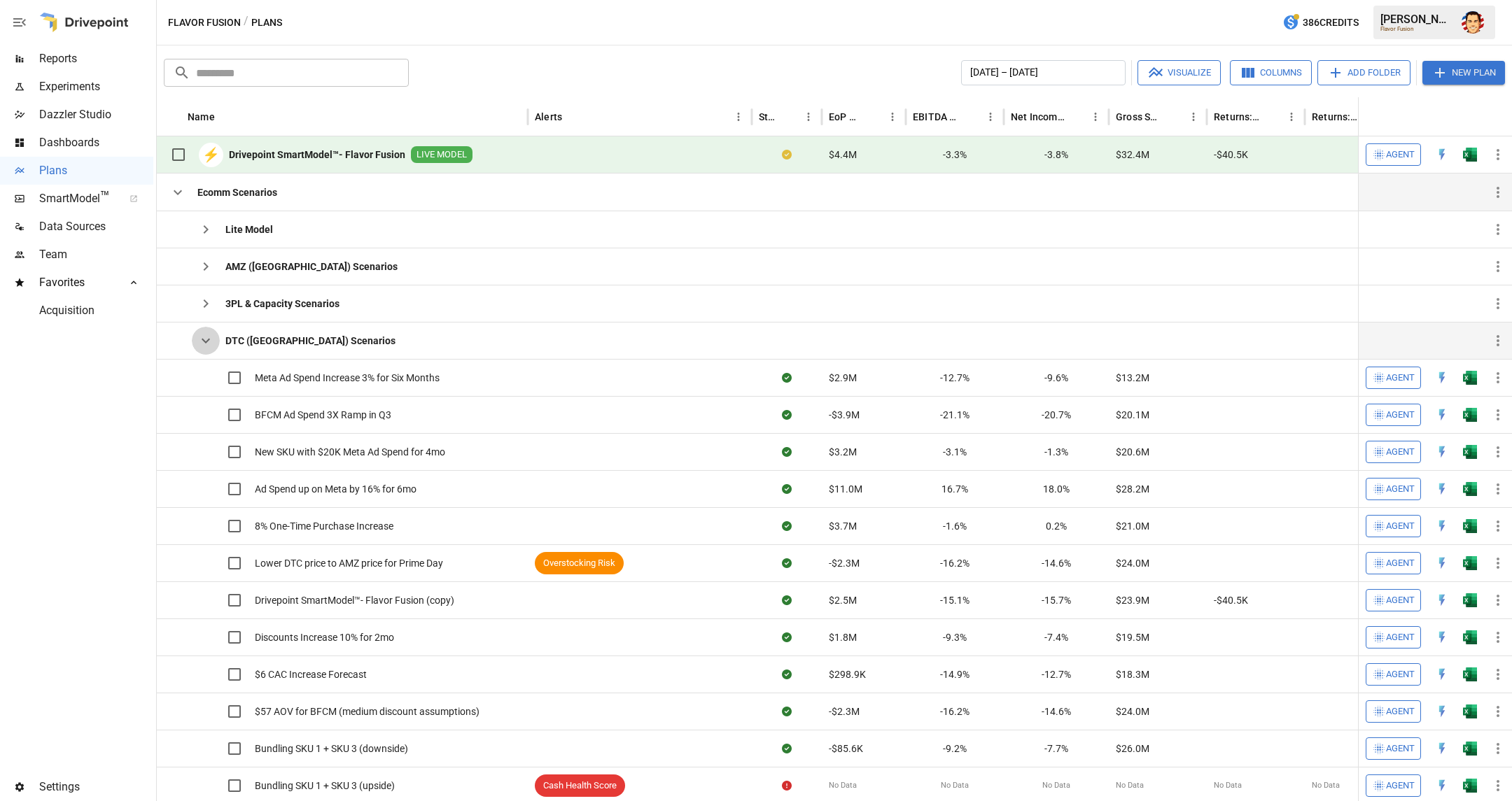
click at [202, 341] on icon "button" at bounding box center [205, 340] width 17 height 17
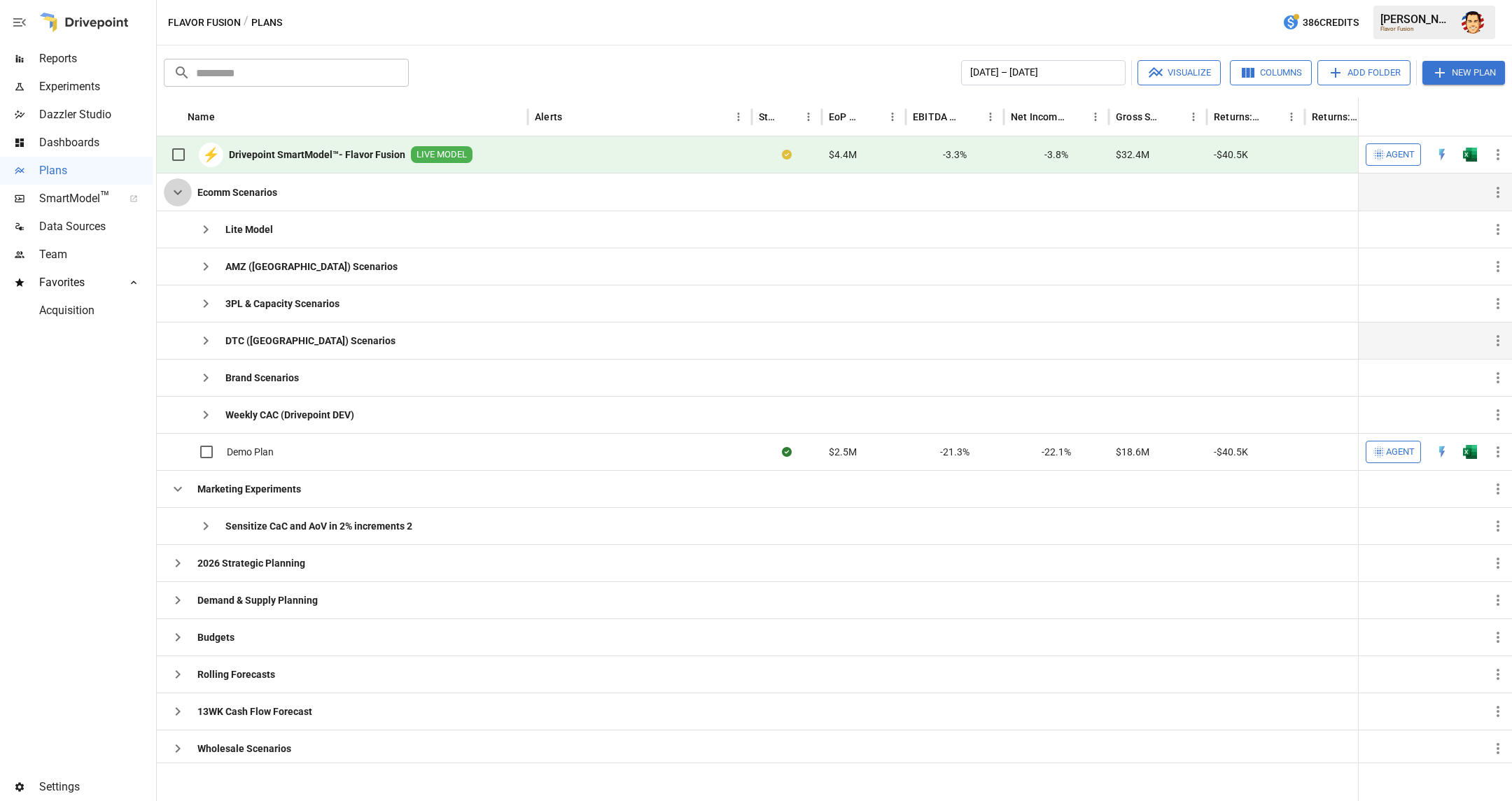
click at [179, 191] on icon "button" at bounding box center [177, 192] width 9 height 5
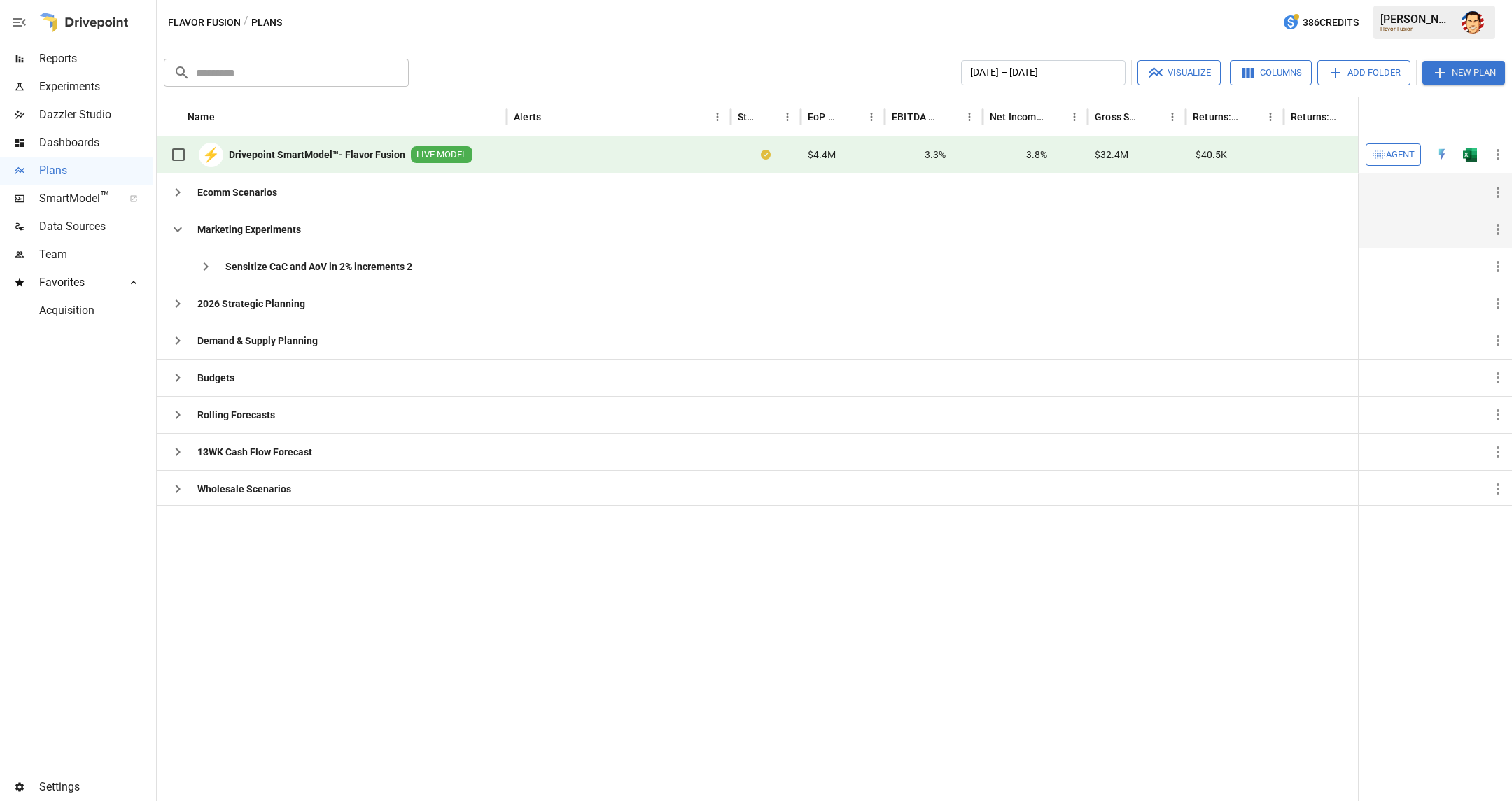
click at [173, 227] on icon "button" at bounding box center [177, 229] width 17 height 17
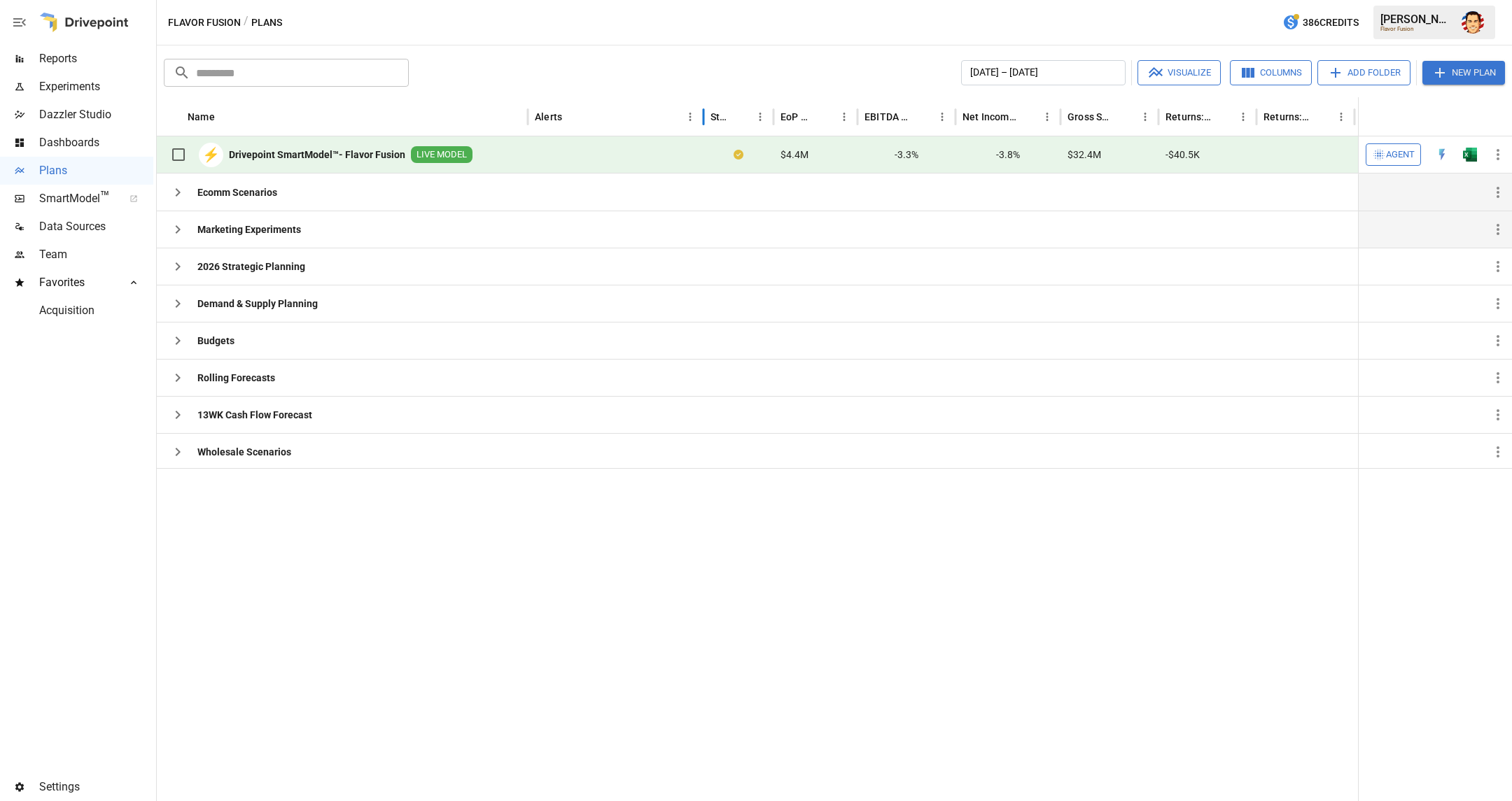
drag, startPoint x: 752, startPoint y: 113, endPoint x: 702, endPoint y: 113, distance: 50.0
click at [703, 112] on div at bounding box center [703, 117] width 7 height 39
